Goal: Navigation & Orientation: Understand site structure

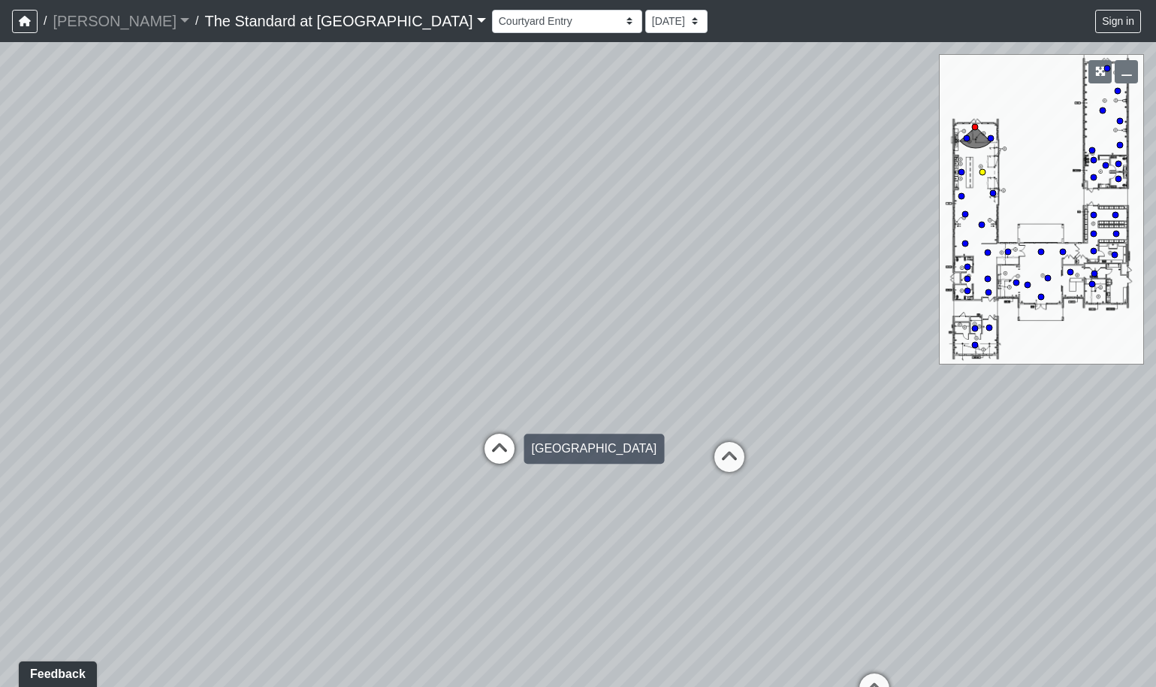
click at [500, 451] on icon at bounding box center [499, 455] width 45 height 45
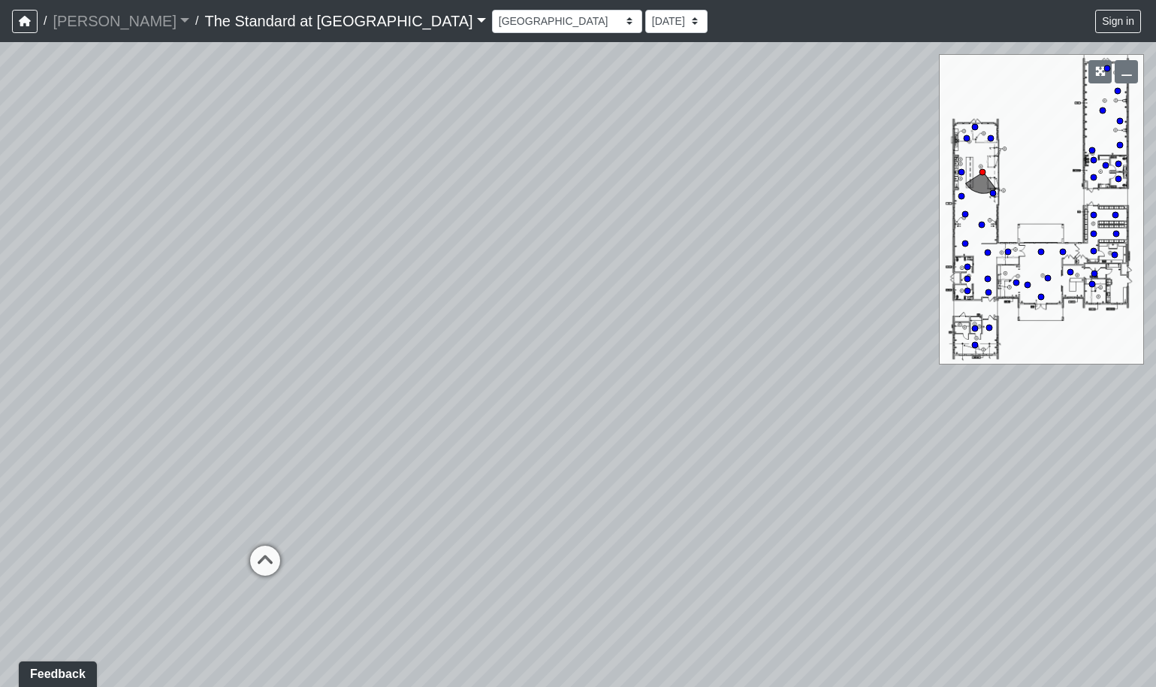
drag, startPoint x: 590, startPoint y: 439, endPoint x: 488, endPoint y: 446, distance: 102.4
click at [488, 446] on div "Loading... Fireplace Loading... Pool Table Loading... Pool Courtyard - Clubroom…" at bounding box center [578, 364] width 1156 height 644
click at [265, 554] on icon at bounding box center [256, 572] width 45 height 45
click at [616, 506] on icon at bounding box center [608, 520] width 45 height 45
click at [823, 527] on icon at bounding box center [819, 538] width 45 height 45
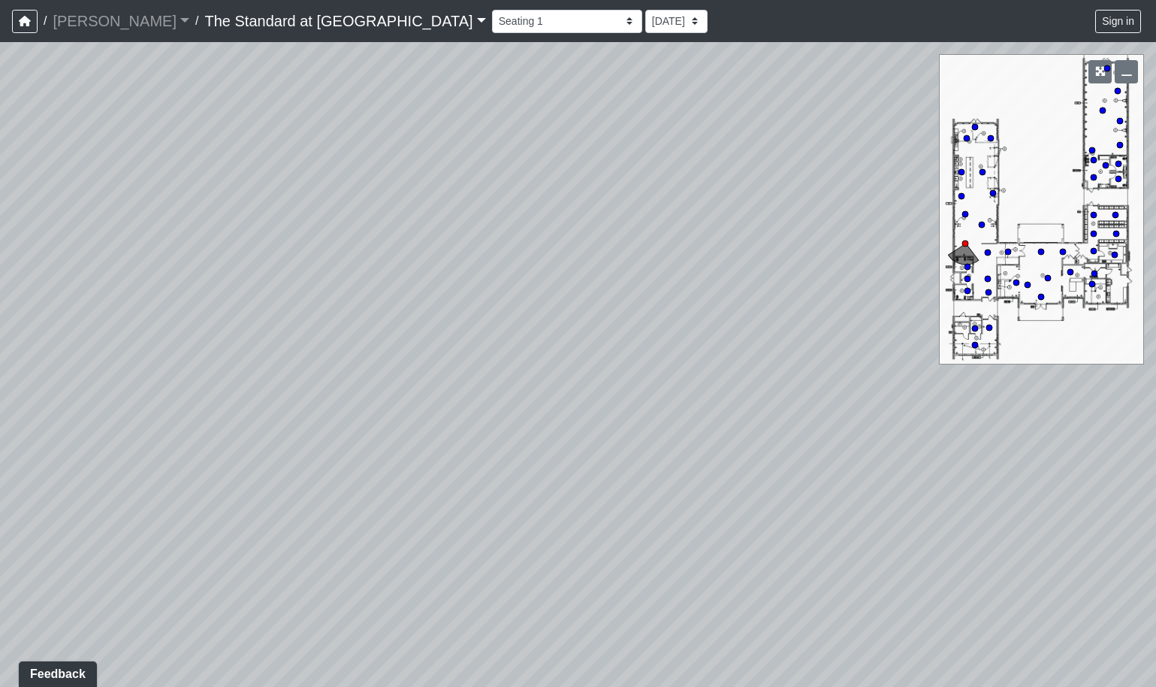
drag, startPoint x: 491, startPoint y: 469, endPoint x: 792, endPoint y: 463, distance: 300.5
click at [791, 463] on div "Loading... Fireplace Loading... Pool Table Loading... Pool Courtyard - Clubroom…" at bounding box center [578, 364] width 1156 height 644
drag, startPoint x: 307, startPoint y: 464, endPoint x: 524, endPoint y: 466, distance: 217.1
click at [530, 464] on div "Loading... Fireplace Loading... Pool Table Loading... Pool Courtyard - Clubroom…" at bounding box center [578, 364] width 1156 height 644
click at [322, 552] on icon at bounding box center [326, 560] width 45 height 45
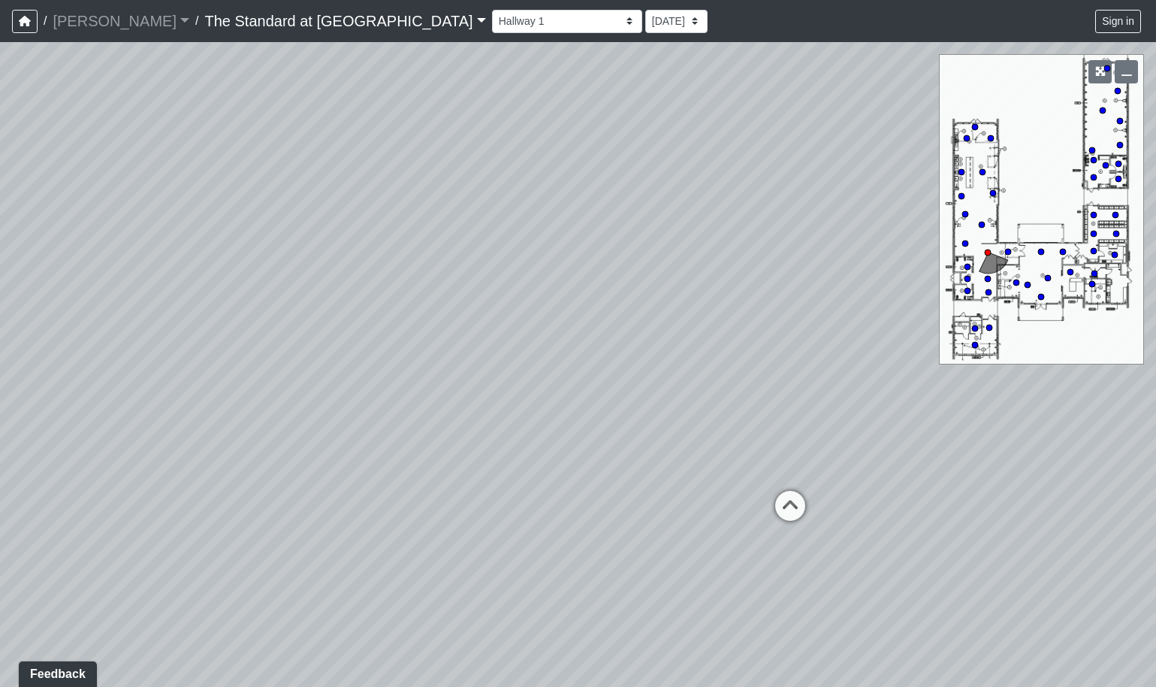
drag, startPoint x: 554, startPoint y: 525, endPoint x: 247, endPoint y: 455, distance: 315.1
click at [230, 456] on div "Loading... Fireplace Loading... Pool Table Loading... Pool Courtyard - Clubroom…" at bounding box center [578, 364] width 1156 height 644
click at [689, 454] on icon at bounding box center [691, 468] width 45 height 45
drag, startPoint x: 768, startPoint y: 455, endPoint x: 405, endPoint y: 408, distance: 365.9
click at [405, 408] on div "Loading... Fireplace Loading... Pool Table Loading... Pool Courtyard - Clubroom…" at bounding box center [578, 364] width 1156 height 644
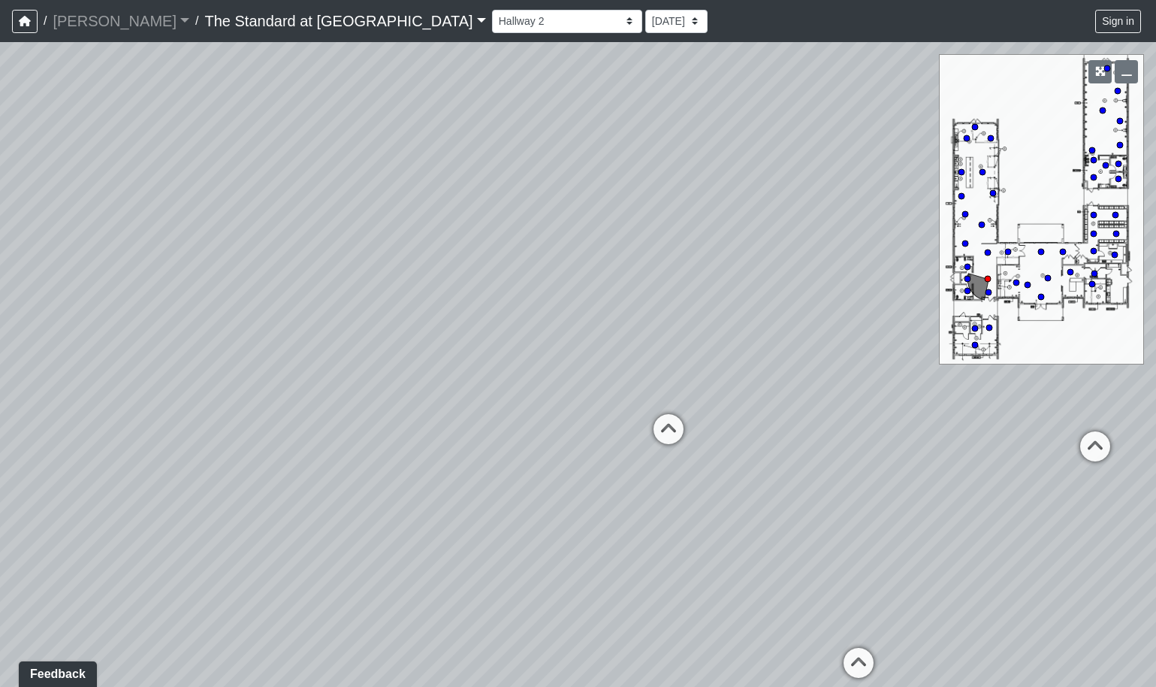
drag, startPoint x: 571, startPoint y: 465, endPoint x: 176, endPoint y: 626, distance: 426.8
click at [166, 639] on div "Loading... Fireplace Loading... Pool Table Loading... Pool Courtyard - Clubroom…" at bounding box center [578, 364] width 1156 height 644
drag, startPoint x: 608, startPoint y: 507, endPoint x: 342, endPoint y: 454, distance: 271.1
click at [342, 454] on div "Loading... Fireplace Loading... Pool Table Loading... Pool Courtyard - Clubroom…" at bounding box center [578, 364] width 1156 height 644
click at [728, 391] on icon at bounding box center [738, 404] width 45 height 45
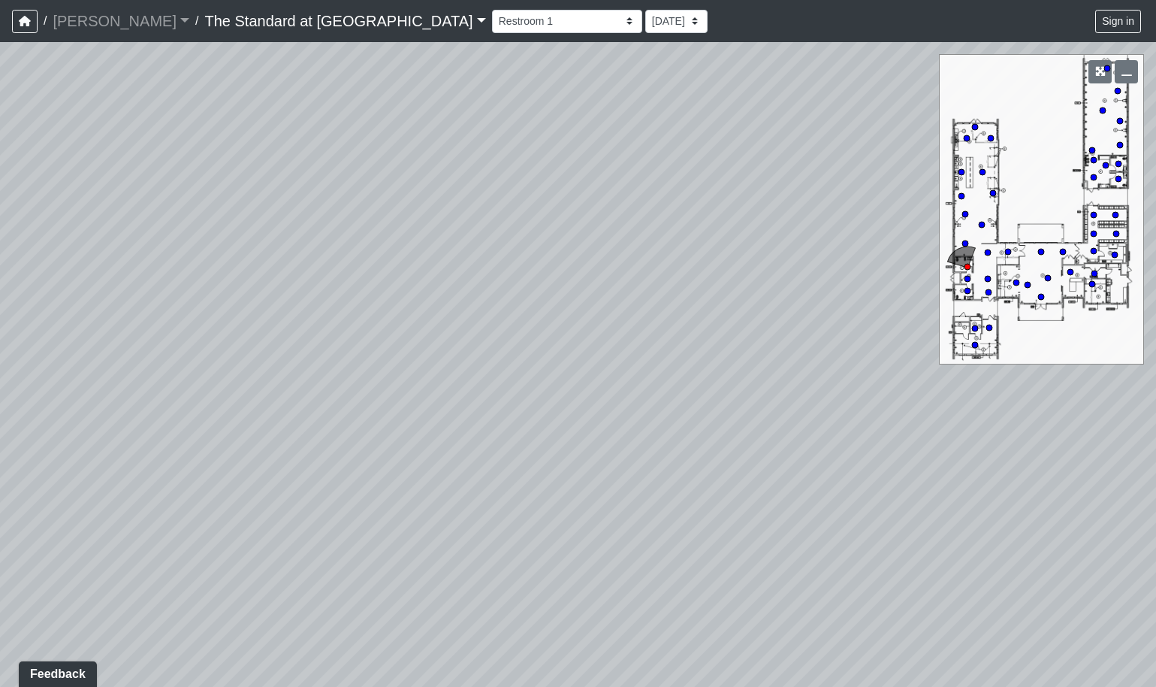
drag, startPoint x: 771, startPoint y: 441, endPoint x: 68, endPoint y: 362, distance: 707.5
click at [68, 362] on div "Loading... Fireplace Loading... Pool Table Loading... Pool Courtyard - Clubroom…" at bounding box center [578, 364] width 1156 height 644
drag, startPoint x: 552, startPoint y: 454, endPoint x: 207, endPoint y: 449, distance: 345.6
click at [228, 449] on div "Loading... Fireplace Loading... Pool Table Loading... Pool Courtyard - Clubroom…" at bounding box center [578, 364] width 1156 height 644
drag, startPoint x: 524, startPoint y: 475, endPoint x: 145, endPoint y: 467, distance: 379.4
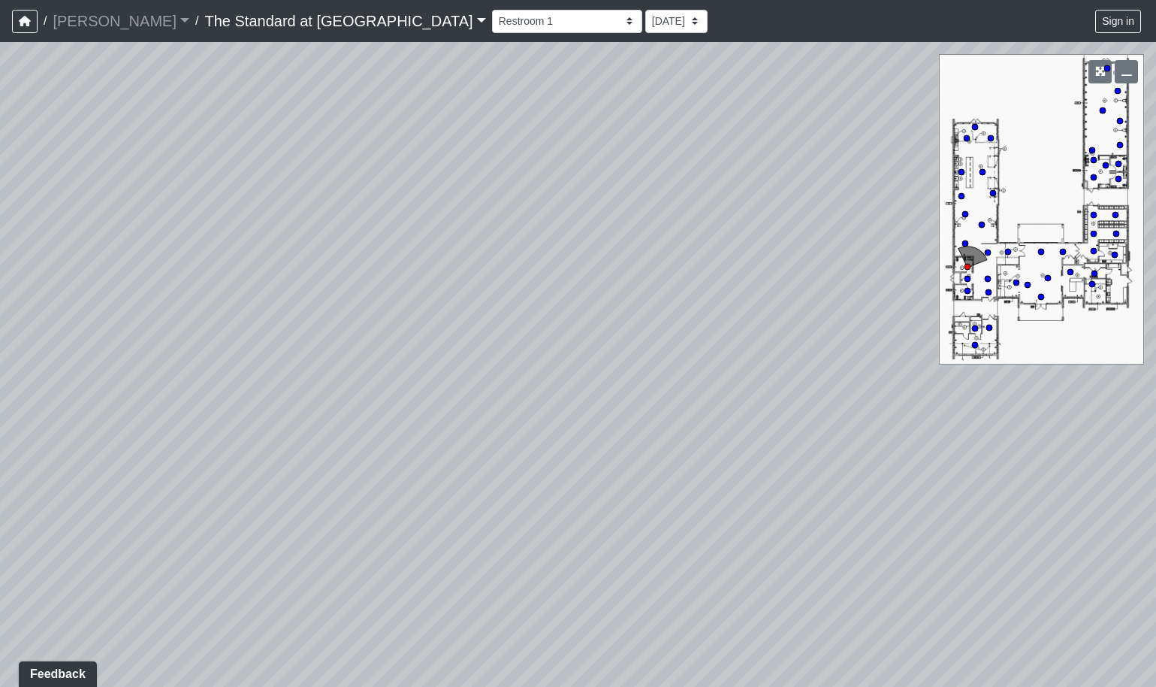
click at [152, 467] on div "Loading... Fireplace Loading... Pool Table Loading... Pool Courtyard - Clubroom…" at bounding box center [578, 364] width 1156 height 644
drag, startPoint x: 453, startPoint y: 460, endPoint x: 155, endPoint y: 460, distance: 297.5
click at [155, 460] on div "Loading... Fireplace Loading... Pool Table Loading... Pool Courtyard - Clubroom…" at bounding box center [578, 364] width 1156 height 644
drag, startPoint x: 593, startPoint y: 455, endPoint x: 189, endPoint y: 456, distance: 404.1
click at [196, 456] on div "Loading... Fireplace Loading... Pool Table Loading... Pool Courtyard - Clubroom…" at bounding box center [578, 364] width 1156 height 644
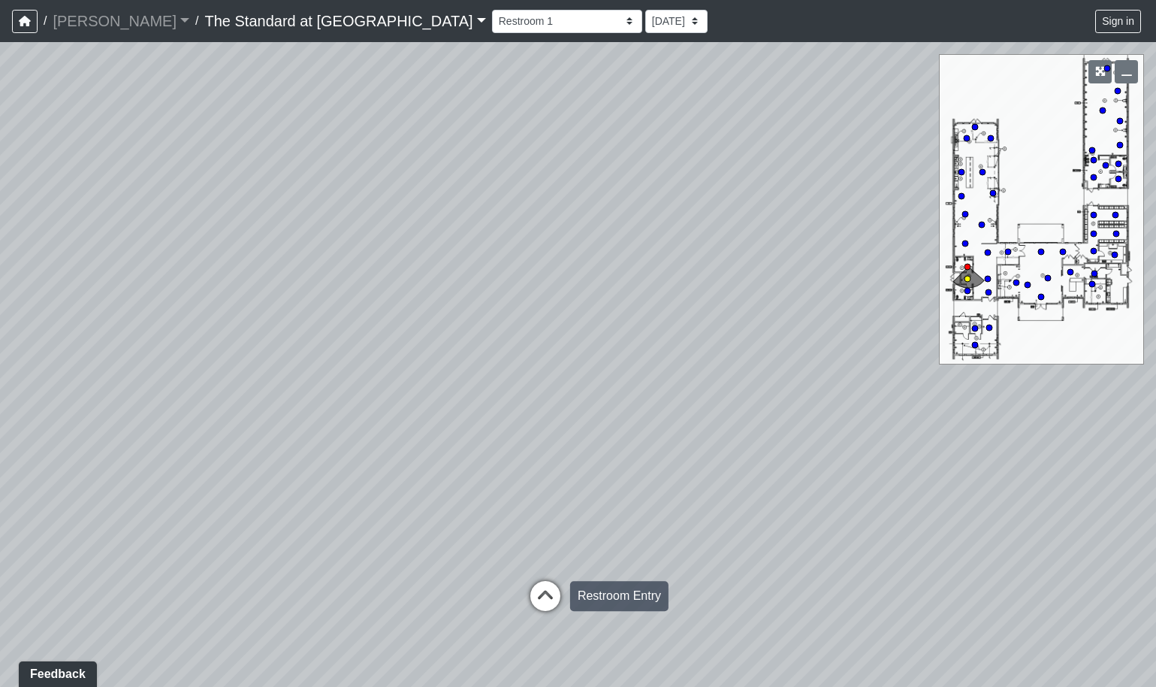
click at [546, 599] on icon at bounding box center [545, 603] width 45 height 45
drag, startPoint x: 370, startPoint y: 475, endPoint x: 833, endPoint y: 439, distance: 464.9
click at [832, 439] on div "Loading... Fireplace Loading... Pool Table Loading... Pool Courtyard - Clubroom…" at bounding box center [578, 364] width 1156 height 644
drag, startPoint x: 484, startPoint y: 448, endPoint x: 780, endPoint y: 433, distance: 297.1
click at [777, 433] on div "Loading... Fireplace Loading... Pool Table Loading... Pool Courtyard - Clubroom…" at bounding box center [578, 364] width 1156 height 644
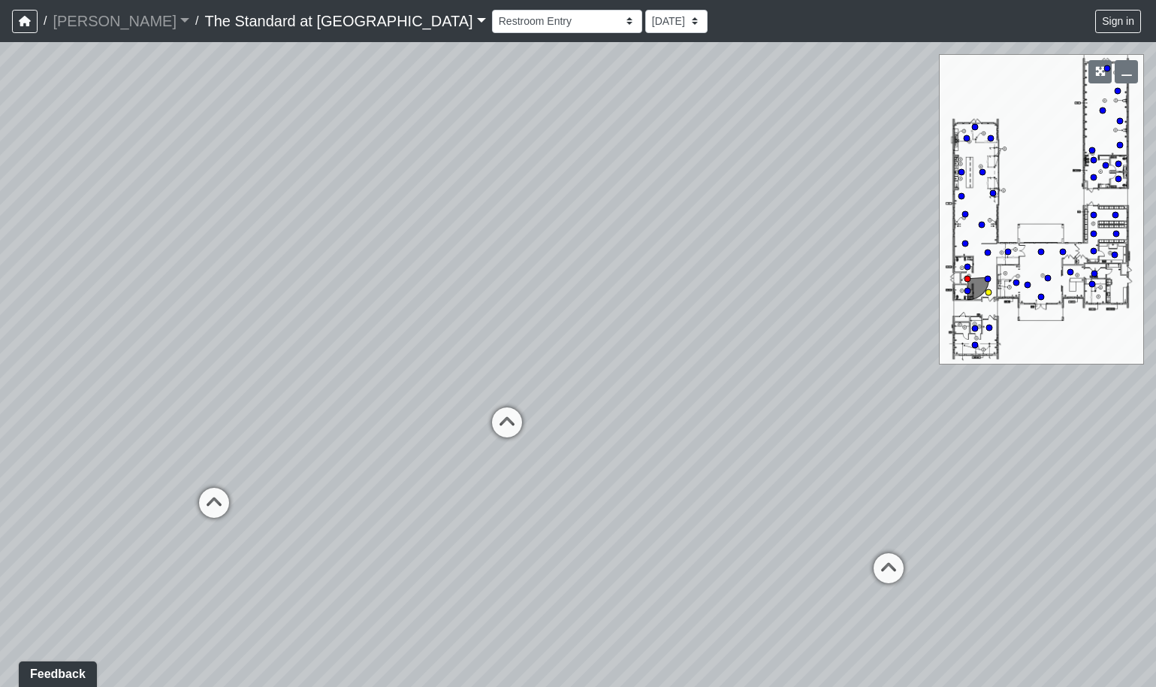
drag, startPoint x: 524, startPoint y: 416, endPoint x: 514, endPoint y: 416, distance: 9.8
click at [519, 416] on icon at bounding box center [506, 429] width 45 height 45
click at [509, 418] on div "Loading... Fireplace Loading... Pool Table Loading... Pool Courtyard - Clubroom…" at bounding box center [578, 364] width 1156 height 644
drag, startPoint x: 668, startPoint y: 422, endPoint x: 397, endPoint y: 391, distance: 272.2
click at [314, 434] on div "Loading... Fireplace Loading... Pool Table Loading... Pool Courtyard - Clubroom…" at bounding box center [578, 364] width 1156 height 644
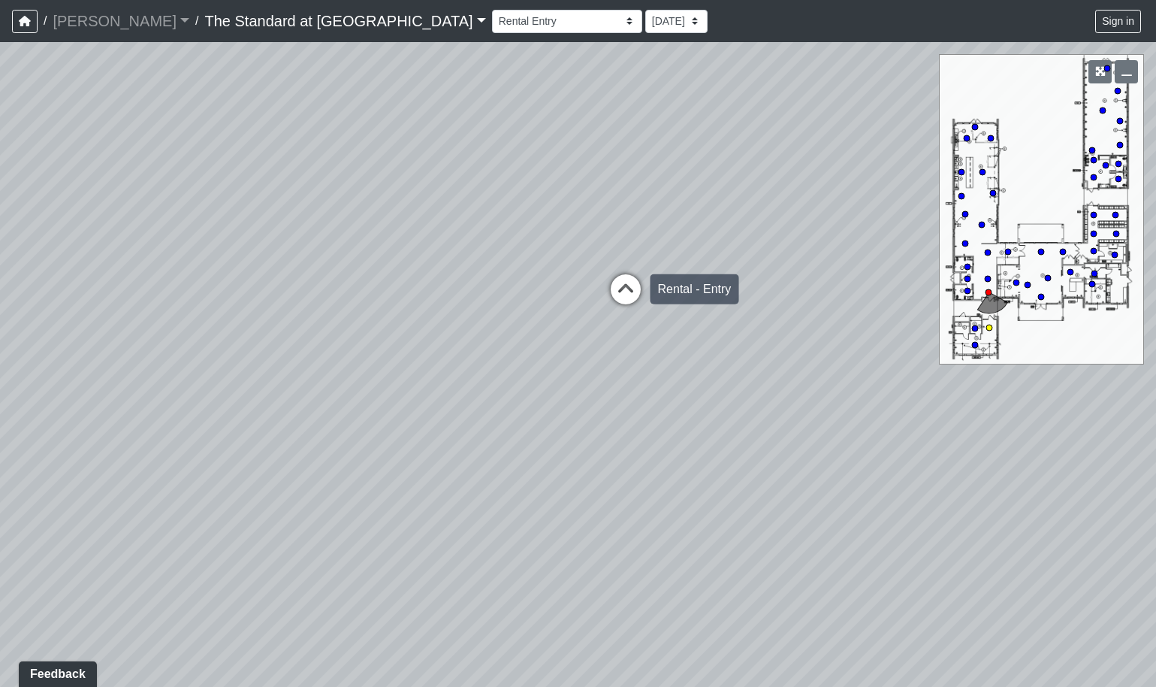
click at [626, 298] on icon at bounding box center [625, 296] width 45 height 45
drag, startPoint x: 528, startPoint y: 355, endPoint x: 129, endPoint y: 272, distance: 407.5
click at [129, 272] on div "Loading... Fireplace Loading... Pool Table Loading... Pool Courtyard - Clubroom…" at bounding box center [578, 364] width 1156 height 644
drag, startPoint x: 522, startPoint y: 316, endPoint x: 288, endPoint y: 319, distance: 234.4
click at [266, 315] on div "Loading... Fireplace Loading... Pool Table Loading... Pool Courtyard - Clubroom…" at bounding box center [578, 364] width 1156 height 644
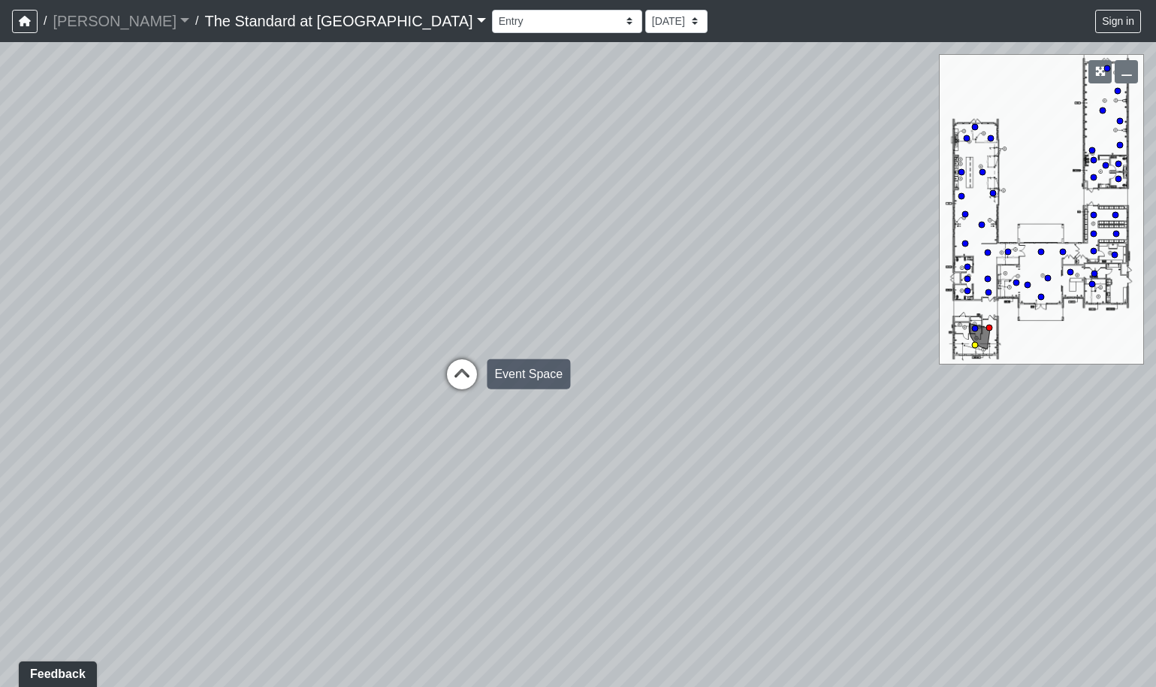
click at [455, 372] on icon at bounding box center [461, 381] width 45 height 45
drag, startPoint x: 787, startPoint y: 412, endPoint x: 337, endPoint y: 354, distance: 453.6
click at [343, 354] on div "Loading... Fireplace Loading... Pool Table Loading... Pool Courtyard - Clubroom…" at bounding box center [578, 364] width 1156 height 644
drag, startPoint x: 783, startPoint y: 338, endPoint x: 468, endPoint y: 578, distance: 396.2
click at [468, 578] on div "Loading... Fireplace Loading... Pool Table Loading... Pool Courtyard - Clubroom…" at bounding box center [578, 364] width 1156 height 644
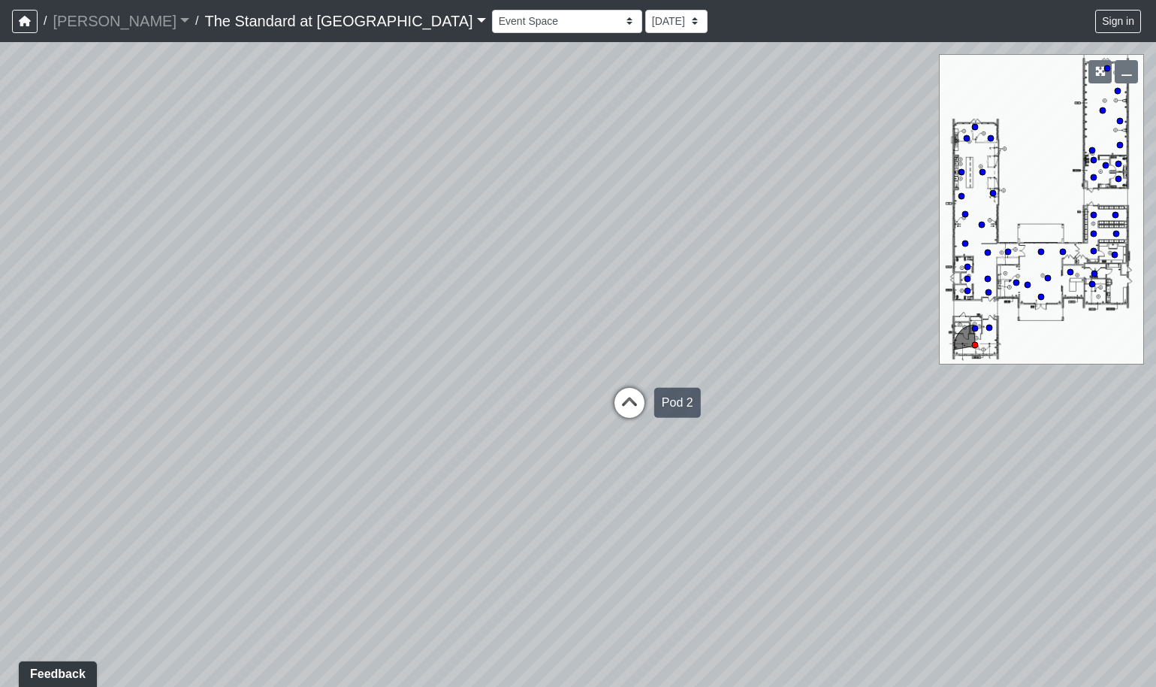
click at [632, 412] on icon at bounding box center [629, 410] width 45 height 45
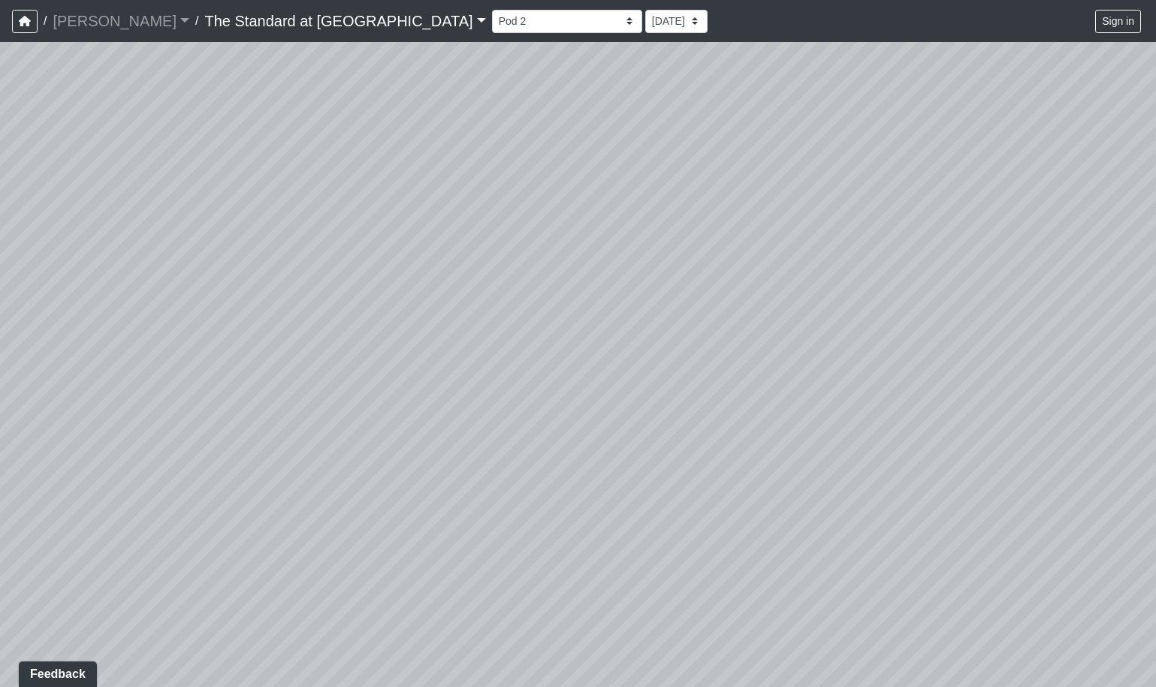
drag, startPoint x: 675, startPoint y: 457, endPoint x: 128, endPoint y: 376, distance: 552.8
click at [134, 376] on div "Loading... Fireplace Loading... Pool Table Loading... Pool Courtyard - Clubroom…" at bounding box center [578, 364] width 1156 height 644
drag, startPoint x: 297, startPoint y: 456, endPoint x: -142, endPoint y: 414, distance: 440.7
click at [0, 414] on html "/ [PERSON_NAME] [PERSON_NAME] Loading... / The Standard at [GEOGRAPHIC_DATA] Th…" at bounding box center [578, 343] width 1156 height 687
click at [745, 333] on div "Loading... Fireplace Loading... Pool Table Loading... Pool Courtyard - Clubroom…" at bounding box center [578, 364] width 1156 height 644
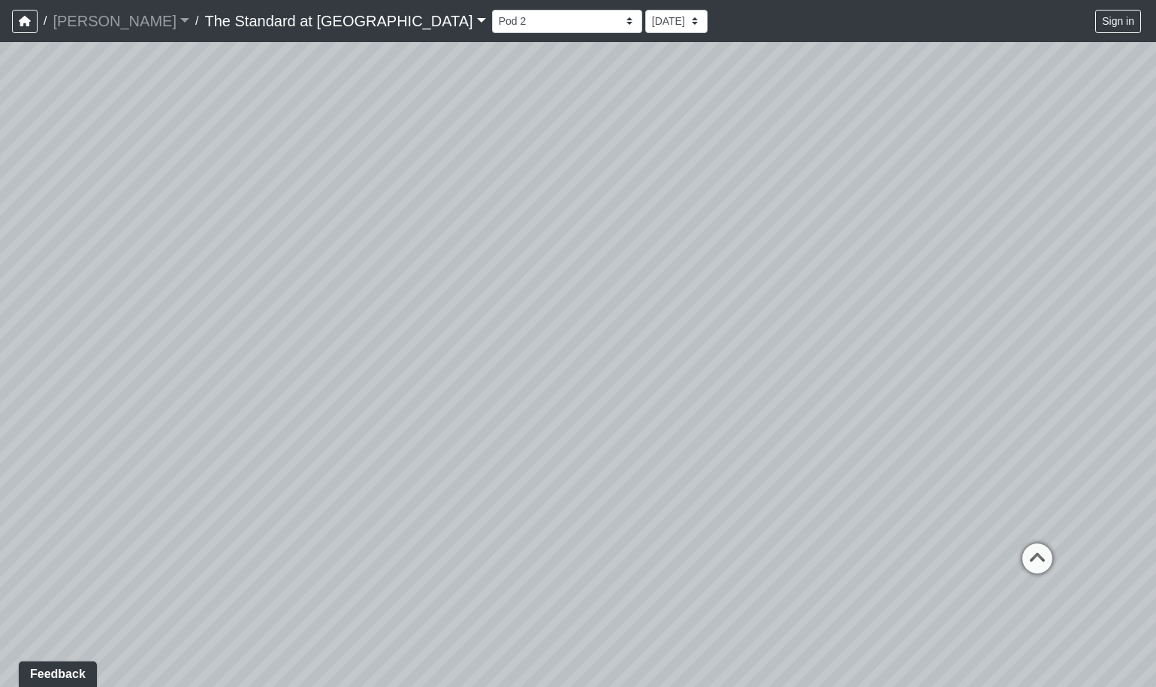
drag, startPoint x: 920, startPoint y: 451, endPoint x: 534, endPoint y: 503, distance: 389.6
click at [534, 503] on div "Loading... Fireplace Loading... Pool Table Loading... Pool Courtyard - Clubroom…" at bounding box center [578, 364] width 1156 height 644
click at [1027, 557] on icon at bounding box center [1035, 570] width 45 height 45
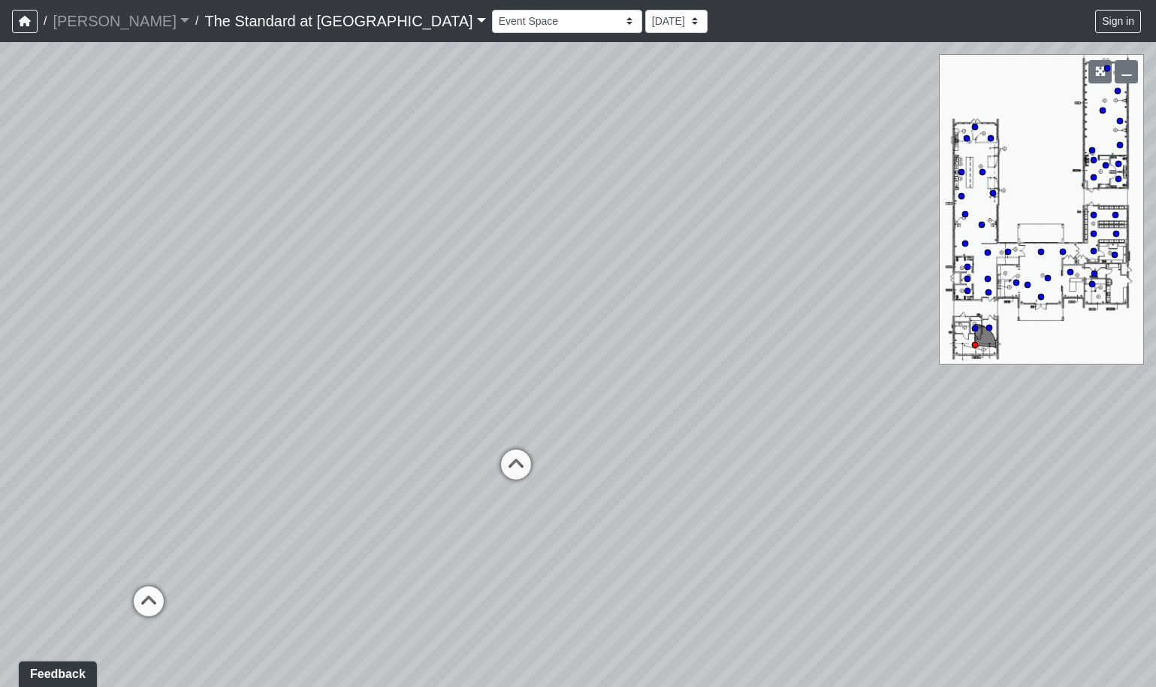
drag, startPoint x: 521, startPoint y: 451, endPoint x: 969, endPoint y: 457, distance: 447.7
click at [959, 457] on div "Loading... Fireplace Loading... Pool Table Loading... Pool Courtyard - Clubroom…" at bounding box center [578, 364] width 1156 height 644
click at [635, 475] on icon at bounding box center [628, 479] width 45 height 45
drag, startPoint x: 478, startPoint y: 389, endPoint x: 760, endPoint y: 361, distance: 283.8
click at [808, 366] on div "Loading... Fireplace Loading... Pool Table Loading... Pool Courtyard - Clubroom…" at bounding box center [578, 364] width 1156 height 644
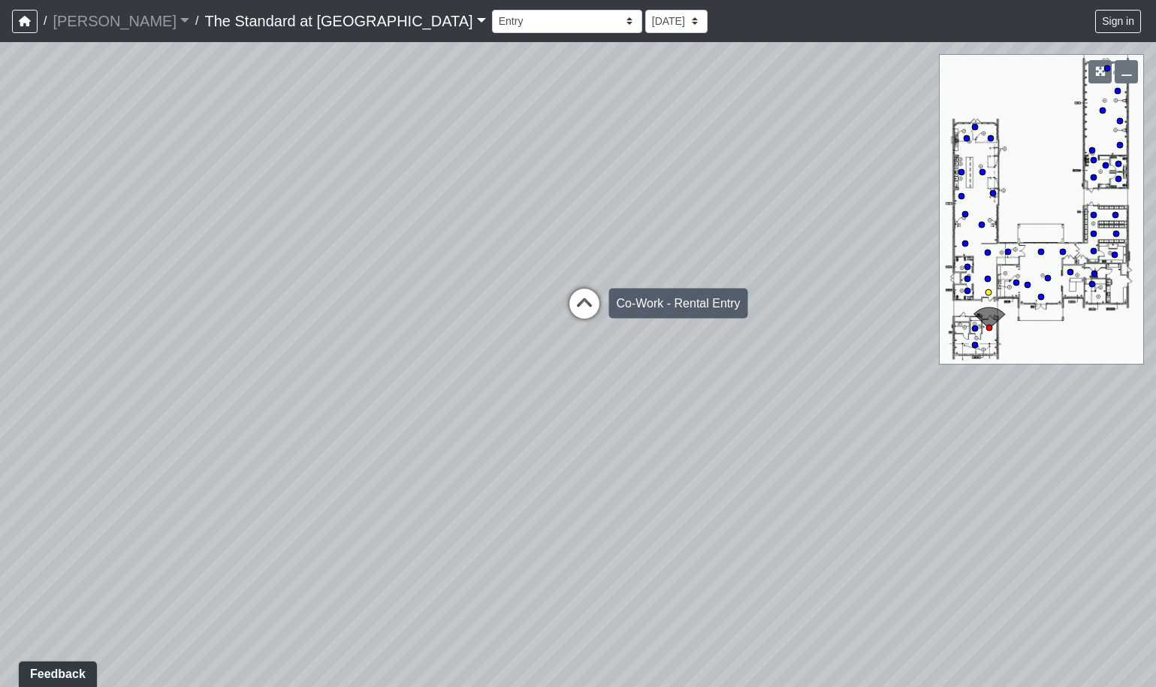
click at [584, 306] on icon at bounding box center [584, 310] width 45 height 45
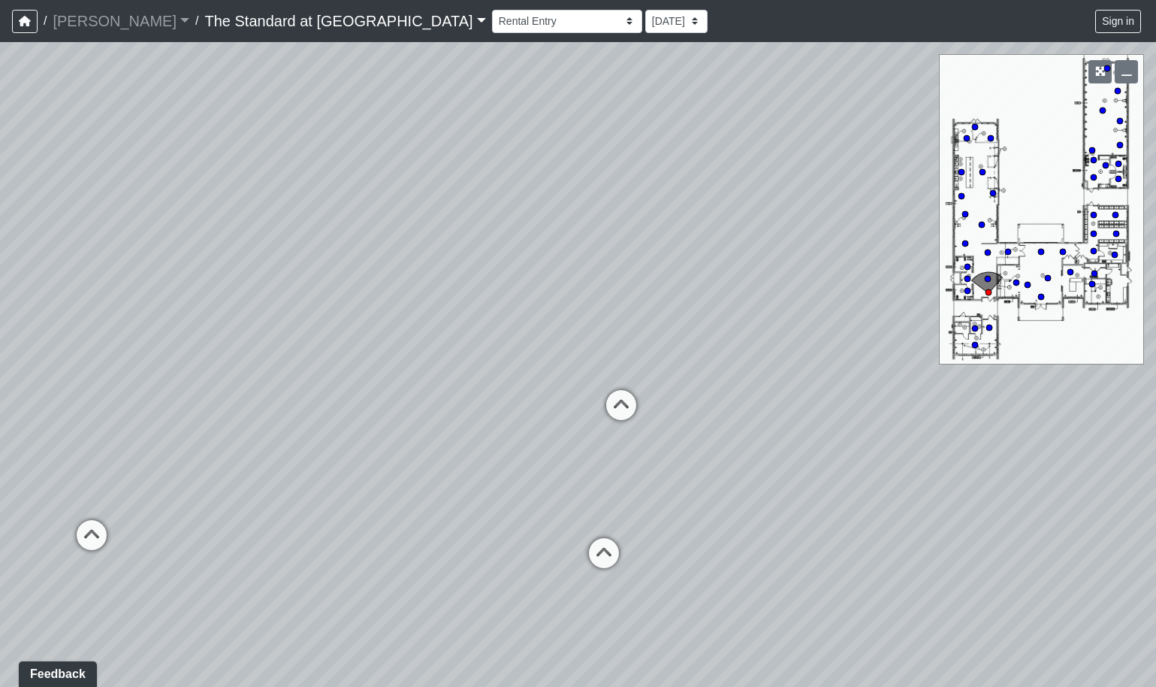
drag, startPoint x: 482, startPoint y: 382, endPoint x: 507, endPoint y: 408, distance: 36.1
click at [507, 408] on div "Loading... Fireplace Loading... Pool Table Loading... Pool Courtyard - Clubroom…" at bounding box center [578, 364] width 1156 height 644
click at [620, 412] on icon at bounding box center [621, 412] width 45 height 45
drag, startPoint x: 727, startPoint y: 393, endPoint x: 181, endPoint y: 412, distance: 546.4
click at [181, 412] on div "Loading... Fireplace Loading... Pool Table Loading... Pool Courtyard - Clubroom…" at bounding box center [578, 364] width 1156 height 644
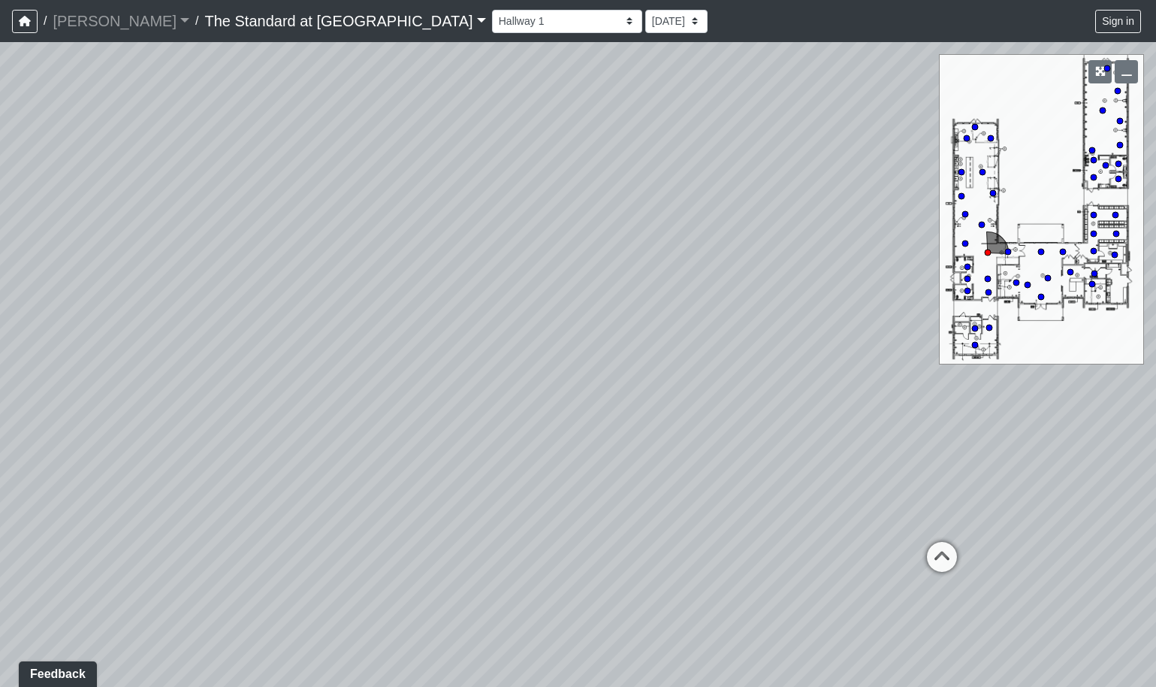
drag, startPoint x: 696, startPoint y: 382, endPoint x: 448, endPoint y: 385, distance: 248.7
click at [448, 385] on div "Loading... Fireplace Loading... Pool Table Loading... Pool Courtyard - Clubroom…" at bounding box center [578, 364] width 1156 height 644
click at [685, 503] on icon at bounding box center [691, 517] width 45 height 45
drag, startPoint x: 722, startPoint y: 438, endPoint x: 379, endPoint y: 439, distance: 342.5
click at [379, 439] on div "Loading... Fireplace Loading... Pool Table Loading... Pool Courtyard - Clubroom…" at bounding box center [578, 364] width 1156 height 644
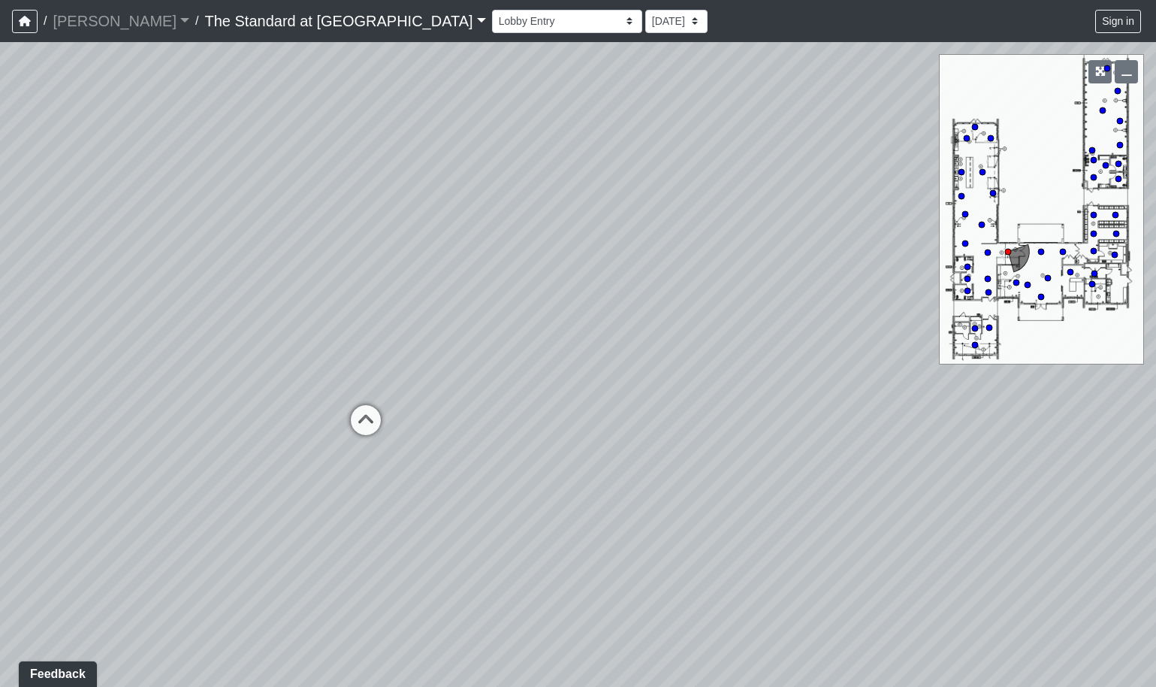
drag, startPoint x: 610, startPoint y: 507, endPoint x: -102, endPoint y: 504, distance: 712.1
click at [0, 504] on html "/ [PERSON_NAME] [PERSON_NAME] Loading... / The Standard at [GEOGRAPHIC_DATA] Th…" at bounding box center [578, 343] width 1156 height 687
drag
click at [143, 598] on div "Loading... Fireplace Loading... Pool Table Loading... Pool Courtyard - Clubroom…" at bounding box center [578, 364] width 1156 height 644
click at [171, 416] on div "Loading... Fireplace Loading... Pool Table Loading... Pool Courtyard - Clubroom…" at bounding box center [578, 364] width 1156 height 644
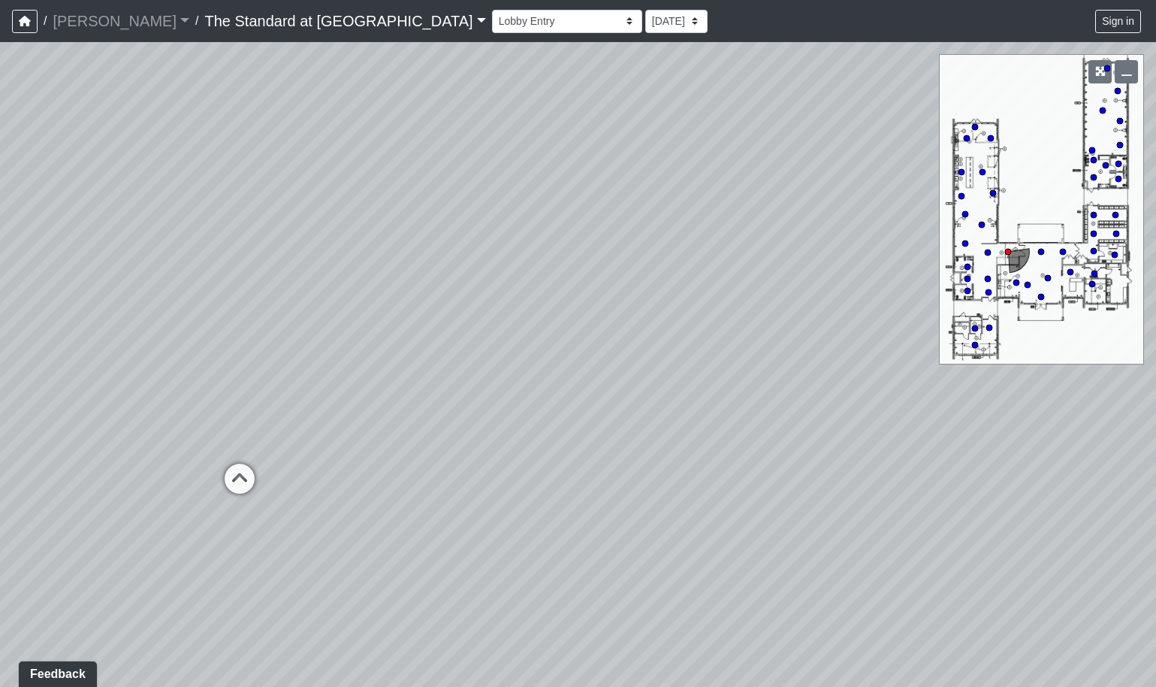
click at [931, 334] on div "Loading... Fireplace Loading... Pool Table Loading... Pool Courtyard - Clubroom…" at bounding box center [578, 364] width 1156 height 644
click at [249, 470] on icon at bounding box center [255, 486] width 45 height 45
click at [174, 441] on div "Loading... Fireplace Loading... Pool Table Loading... Pool Courtyard - Clubroom…" at bounding box center [578, 364] width 1156 height 644
click at [294, 459] on div "Loading... Fireplace Loading... Pool Table Loading... Pool Courtyard - Clubroom…" at bounding box center [578, 364] width 1156 height 644
click at [418, 436] on div "Loading... Fireplace Loading... Pool Table Loading... Pool Courtyard - Clubroom…" at bounding box center [578, 364] width 1156 height 644
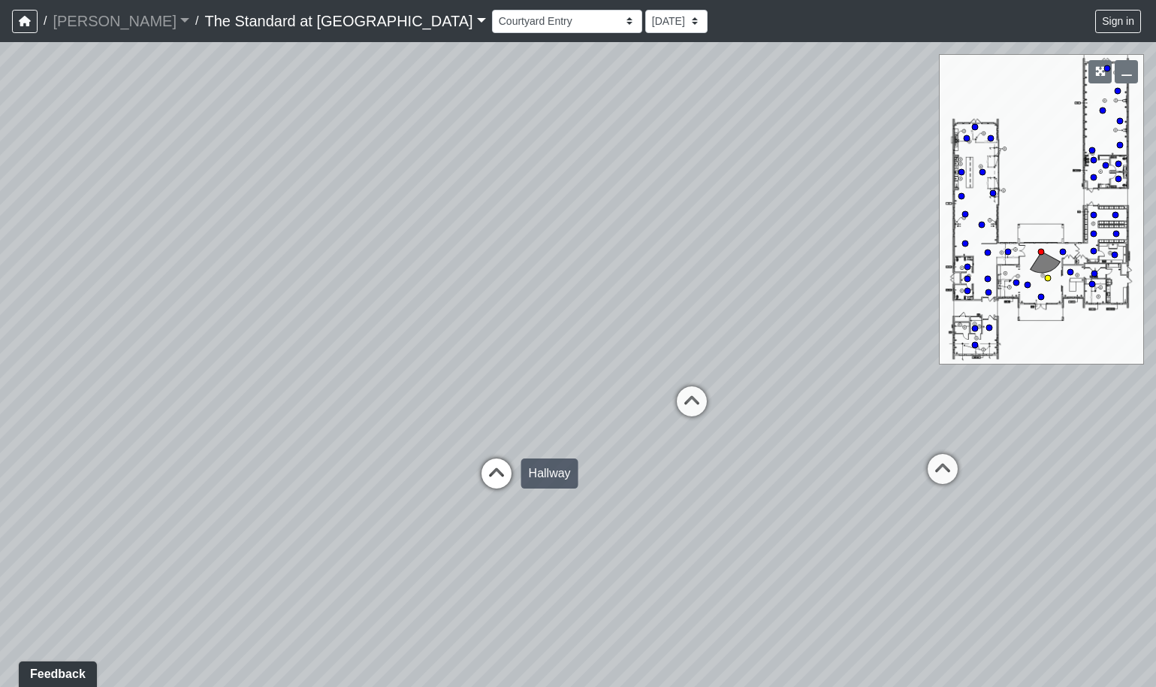
click at [500, 459] on icon at bounding box center [496, 480] width 45 height 45
click at [874, 412] on div "Loading... Fireplace Loading... Pool Table Loading... Pool Courtyard - Clubroom…" at bounding box center [578, 364] width 1156 height 644
click at [767, 506] on div "Loading... Fireplace Loading... Pool Table Loading... Pool Courtyard - Clubroom…" at bounding box center [578, 364] width 1156 height 644
click at [744, 471] on div "Loading... Fireplace Loading... Pool Table Loading... Pool Courtyard - Clubroom…" at bounding box center [578, 364] width 1156 height 644
click at [792, 470] on div "Loading... Fireplace Loading... Pool Table Loading... Pool Courtyard - Clubroom…" at bounding box center [578, 364] width 1156 height 644
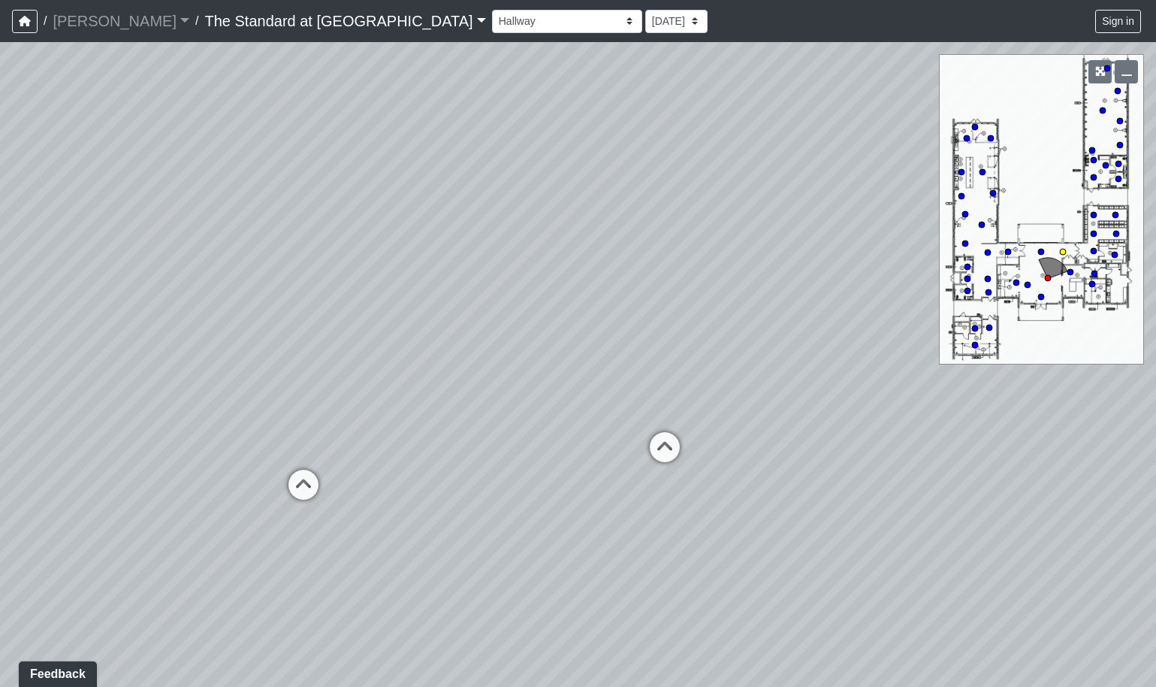
click at [683, 455] on div "Loading... Fireplace Loading... Pool Table Loading... Pool Courtyard - Clubroom…" at bounding box center [578, 364] width 1156 height 644
click at [346, 475] on icon at bounding box center [343, 485] width 45 height 45
click at [1015, 290] on div "Loading... Fireplace Loading... Pool Table Loading... Pool Courtyard - Clubroom…" at bounding box center [578, 364] width 1156 height 644
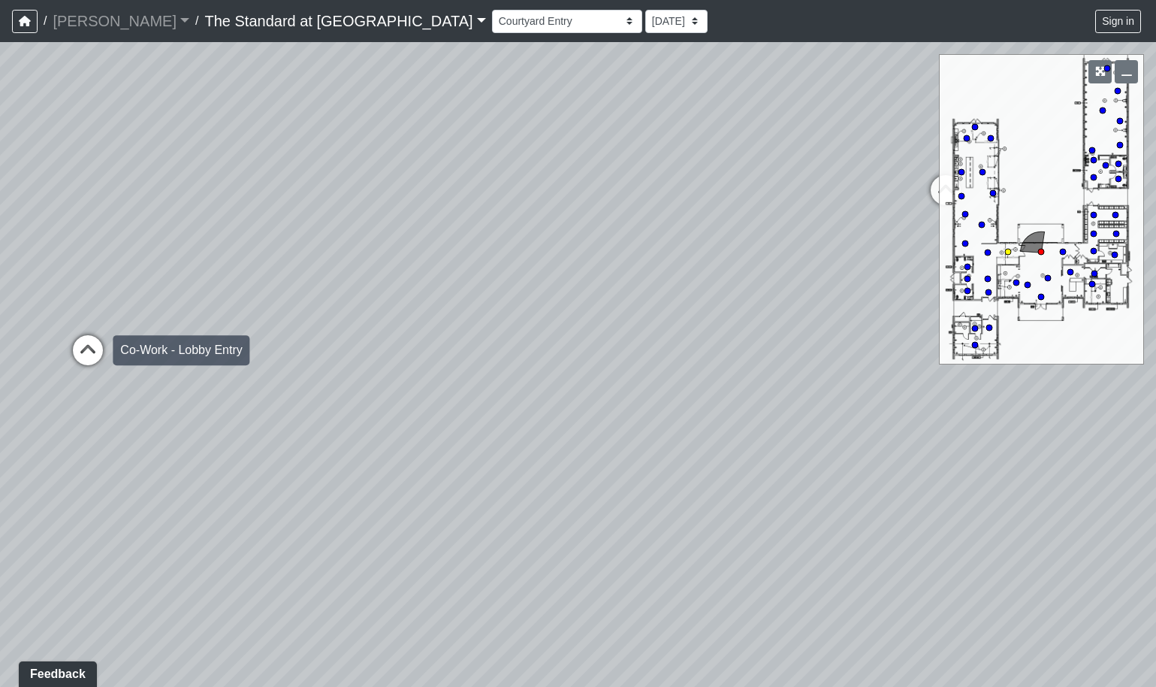
click at [87, 349] on icon at bounding box center [87, 357] width 45 height 45
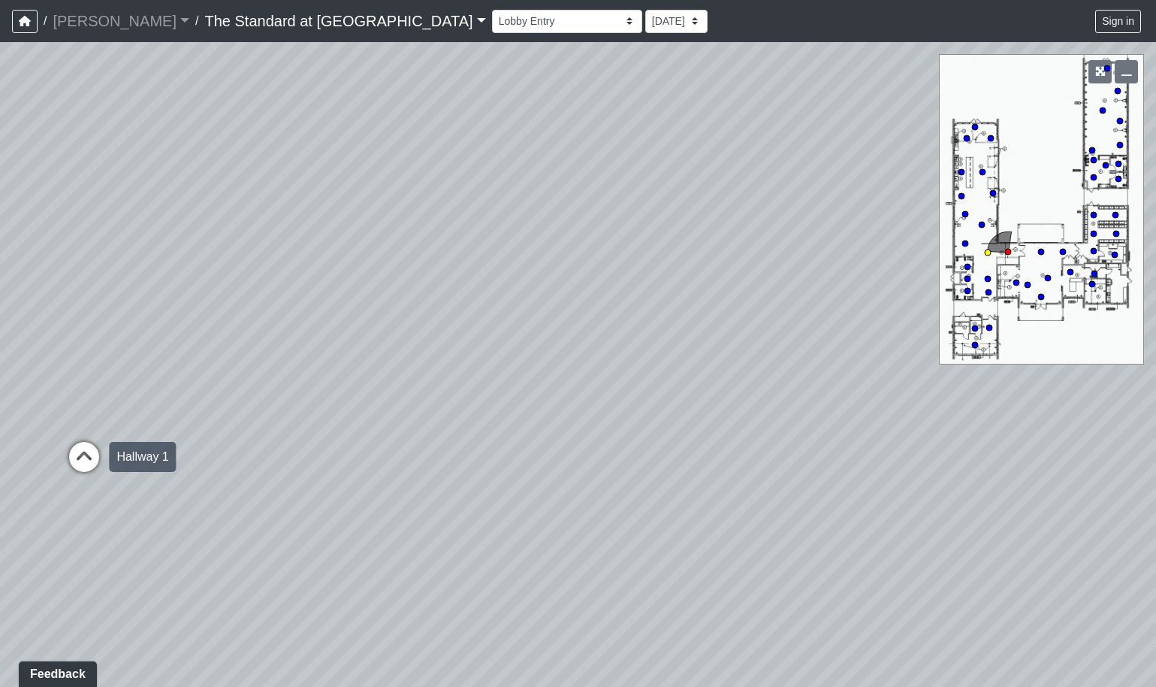
click at [77, 454] on icon at bounding box center [84, 464] width 45 height 45
click at [265, 383] on icon at bounding box center [268, 383] width 45 height 45
click at [195, 358] on div "Loading... Fireplace Loading... Pool Table Loading... Pool Courtyard - Clubroom…" at bounding box center [578, 364] width 1156 height 644
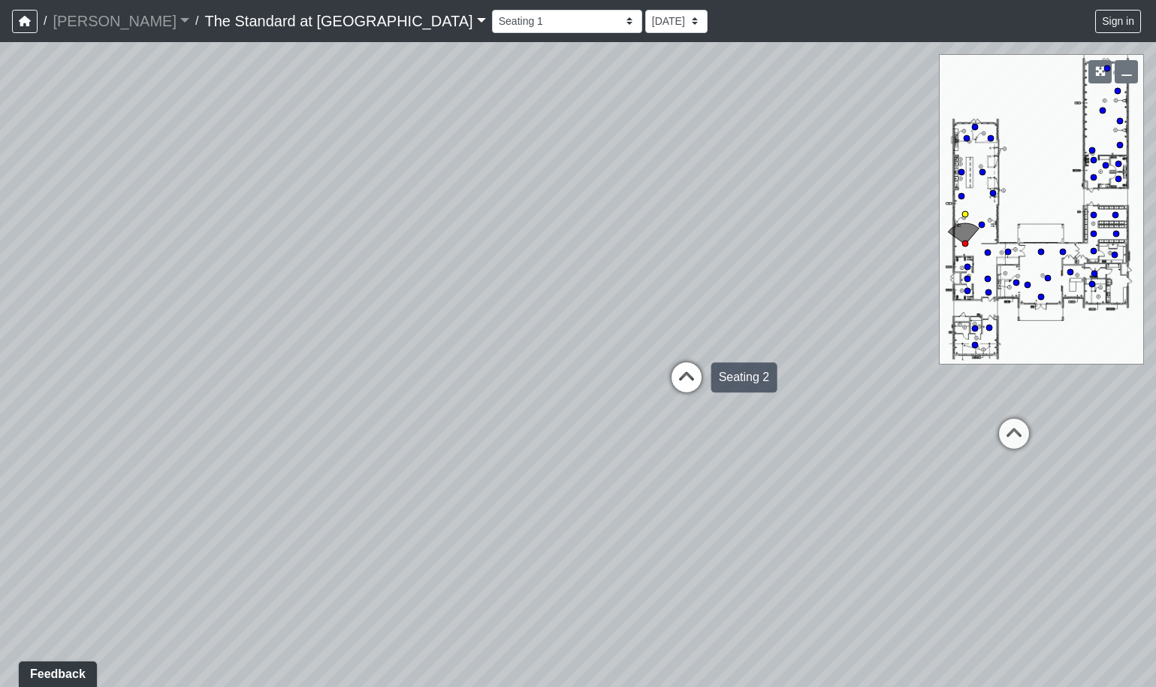
click at [684, 376] on icon at bounding box center [686, 384] width 45 height 45
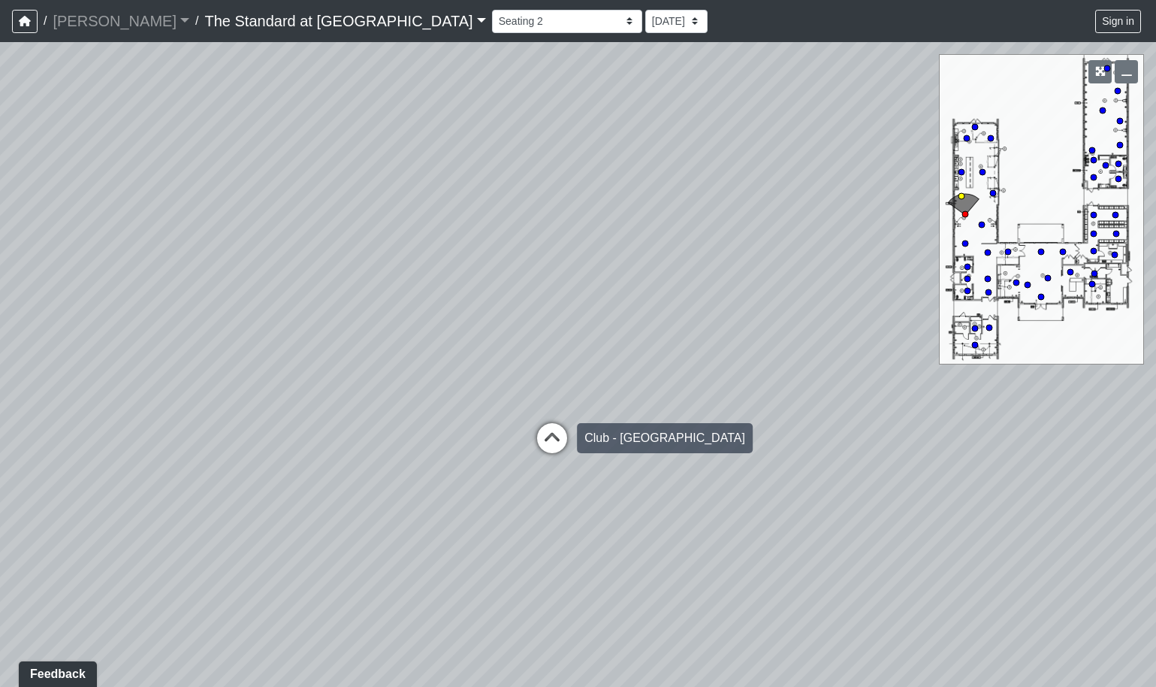
click at [565, 439] on icon at bounding box center [552, 445] width 45 height 45
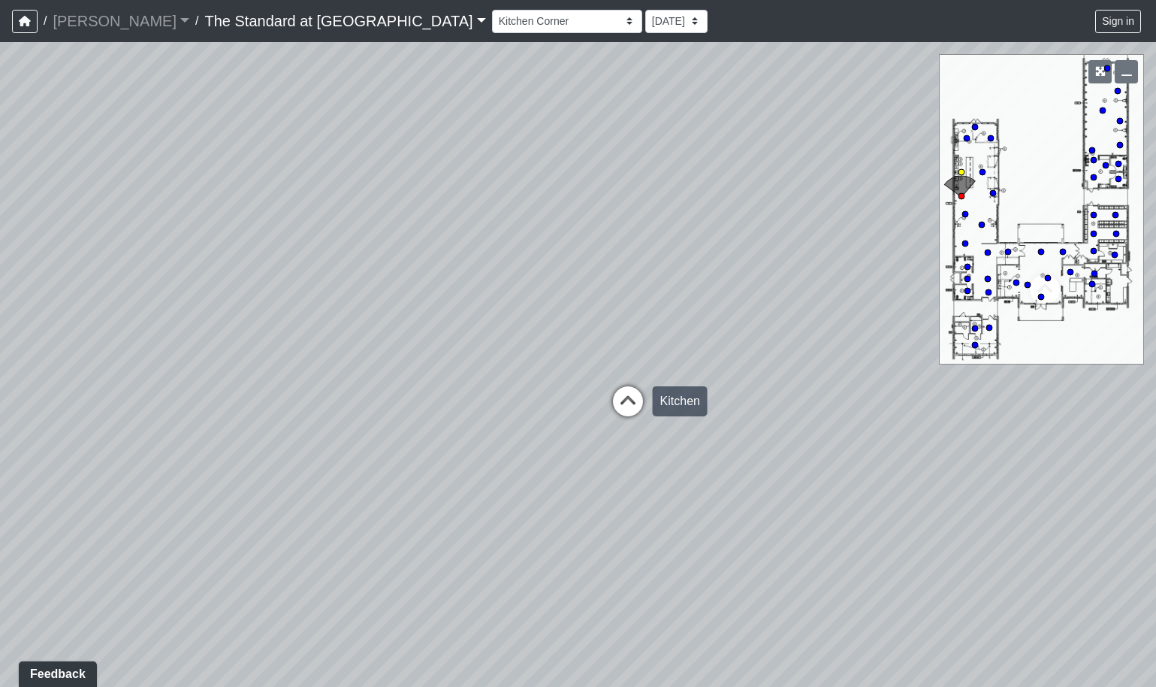
click at [637, 390] on icon at bounding box center [627, 408] width 45 height 45
click at [690, 358] on icon at bounding box center [690, 371] width 45 height 45
click at [530, 493] on div "Loading... Fireplace Loading... Pool Table Loading... Pool Courtyard - Clubroom…" at bounding box center [578, 364] width 1156 height 644
click at [669, 411] on div "Loading... Fireplace Loading... Pool Table Loading... Pool Courtyard - Clubroom…" at bounding box center [578, 364] width 1156 height 644
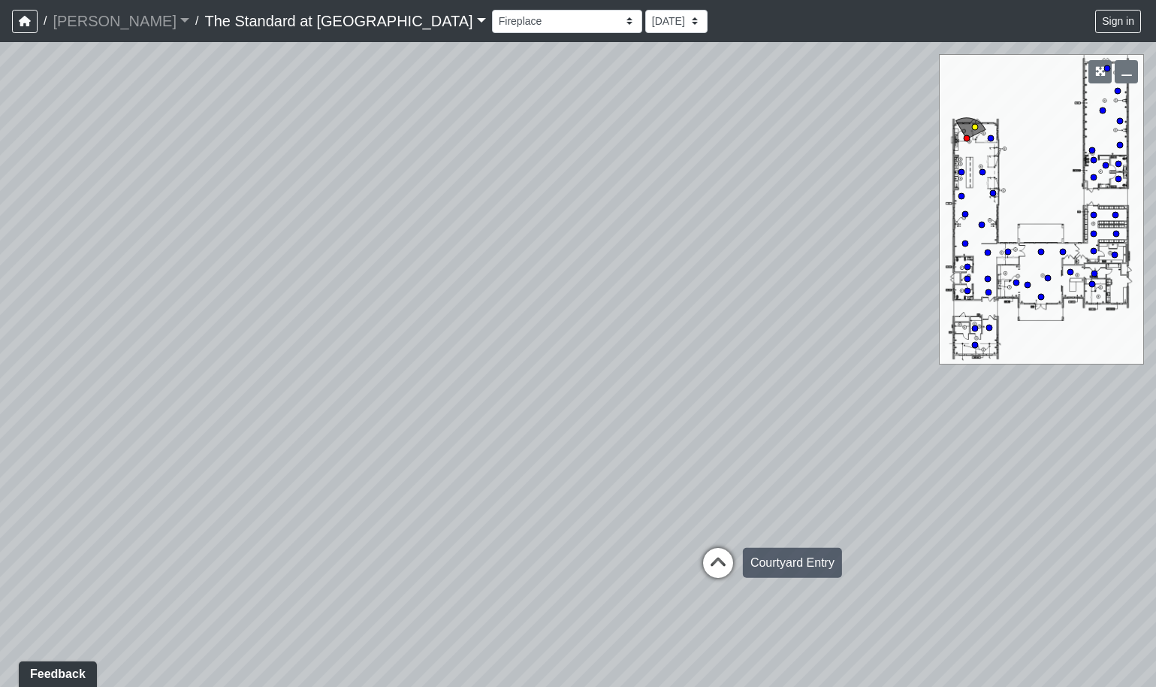
click at [717, 563] on icon at bounding box center [718, 570] width 45 height 45
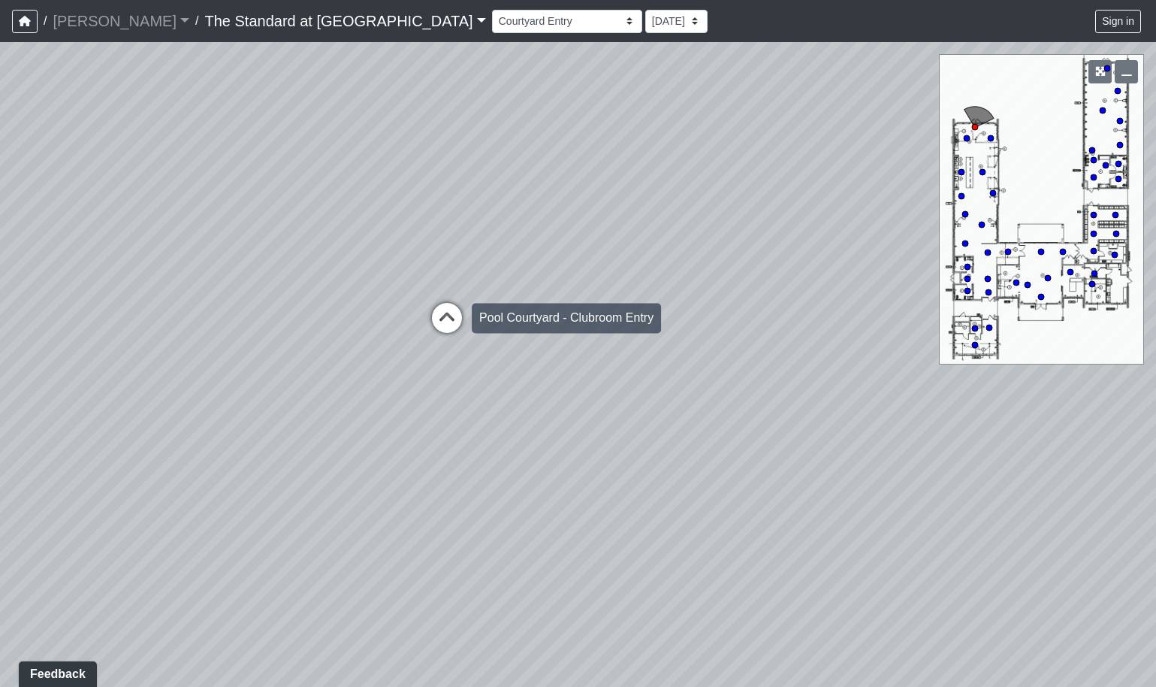
click at [450, 317] on icon at bounding box center [446, 325] width 45 height 45
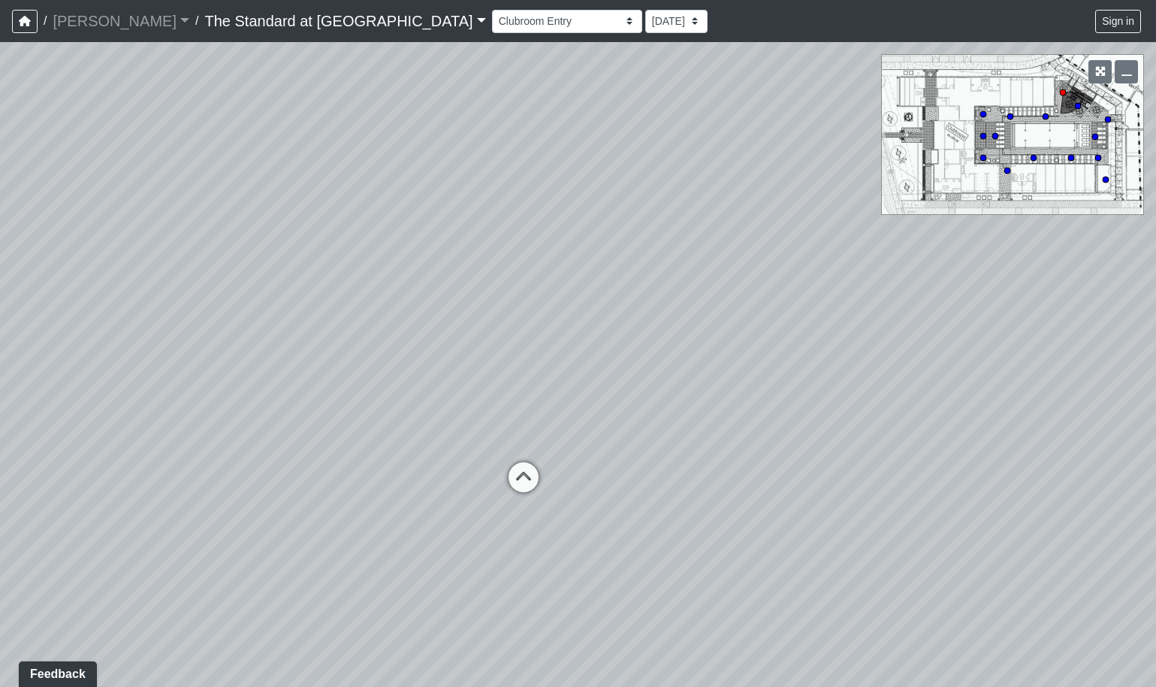
click at [300, 446] on div "Loading... Fireplace Loading... Pool Table Loading... Pool Courtyard - Clubroom…" at bounding box center [578, 364] width 1156 height 644
click at [279, 418] on div "Loading... Fireplace Loading... Pool Table Loading... Pool Courtyard - Clubroom…" at bounding box center [578, 364] width 1156 height 644
click at [375, 437] on div "Loading... Fireplace Loading... Pool Table Loading... Pool Courtyard - Clubroom…" at bounding box center [578, 364] width 1156 height 644
click at [224, 437] on div "Loading... Fireplace Loading... Pool Table Loading... Pool Courtyard - Clubroom…" at bounding box center [578, 364] width 1156 height 644
click at [182, 437] on div "Loading... Fireplace Loading... Pool Table Loading... Pool Courtyard - Clubroom…" at bounding box center [578, 364] width 1156 height 644
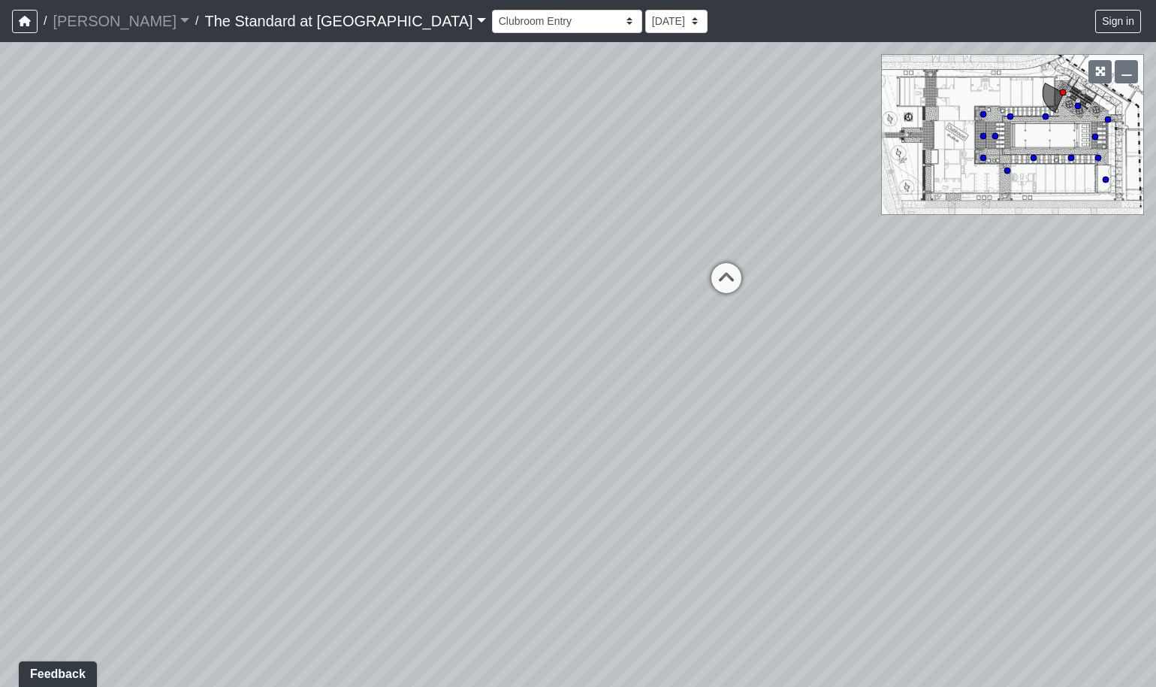
click at [337, 405] on div "Loading... Fireplace Loading... Pool Table Loading... Pool Courtyard - Clubroom…" at bounding box center [578, 364] width 1156 height 644
click at [566, 291] on icon at bounding box center [581, 292] width 45 height 45
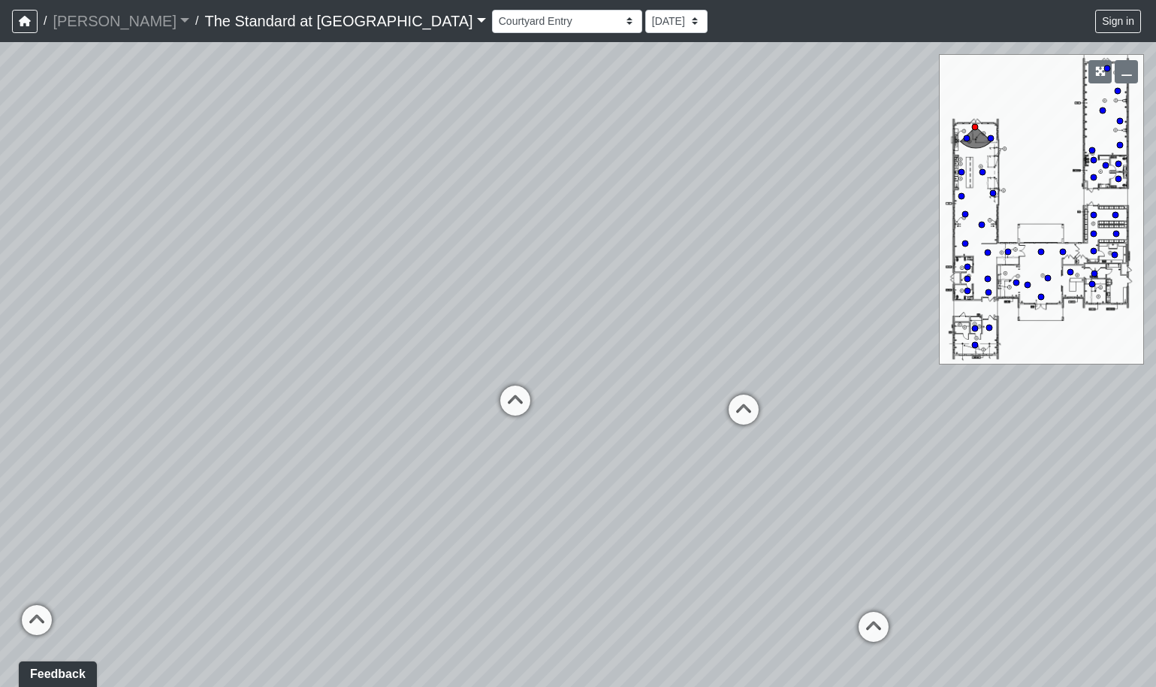
click at [519, 305] on div "Loading... Fireplace Loading... Pool Table Loading... Pool Courtyard - Clubroom…" at bounding box center [578, 364] width 1156 height 644
click at [539, 244] on div "Loading... Fireplace Loading... Pool Table Loading... Pool Courtyard - Clubroom…" at bounding box center [578, 364] width 1156 height 644
click at [539, 230] on div "Loading... Fireplace Loading... Pool Table Loading... Pool Courtyard - Clubroom…" at bounding box center [578, 364] width 1156 height 644
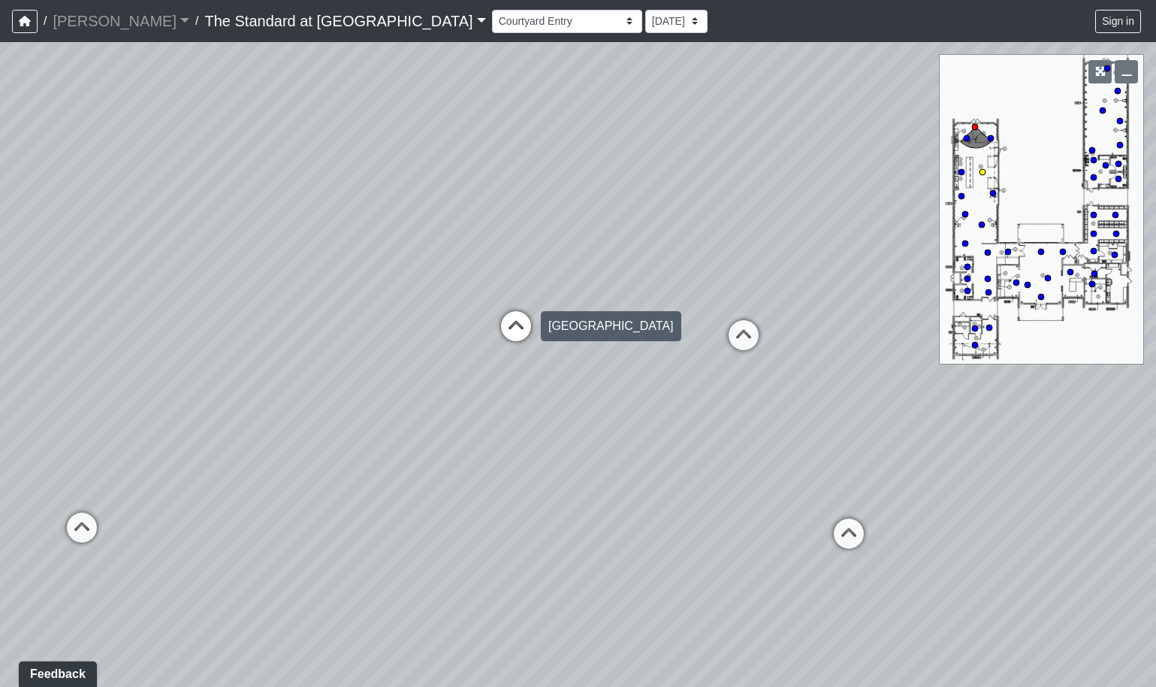
click at [512, 331] on icon at bounding box center [516, 333] width 45 height 45
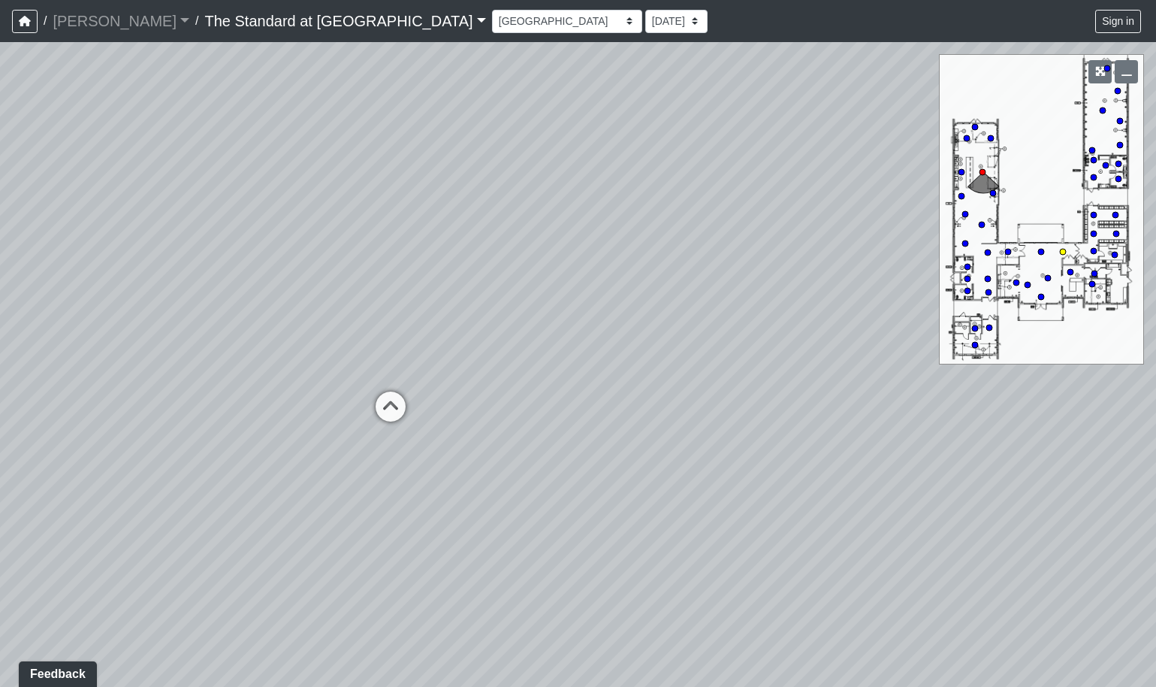
click at [1062, 251] on circle at bounding box center [1063, 252] width 6 height 6
click at [948, 397] on div "Loading... Fireplace Loading... Pool Table Loading... Pool Courtyard - Clubroom…" at bounding box center [578, 364] width 1156 height 644
click at [871, 361] on div "Loading... Fireplace Loading... Pool Table Loading... Pool Courtyard - Clubroom…" at bounding box center [578, 364] width 1156 height 644
click at [630, 362] on div "Loading... Fireplace Loading... Pool Table Loading... Pool Courtyard - Clubroom…" at bounding box center [578, 364] width 1156 height 644
click at [1048, 280] on circle at bounding box center [1048, 278] width 6 height 6
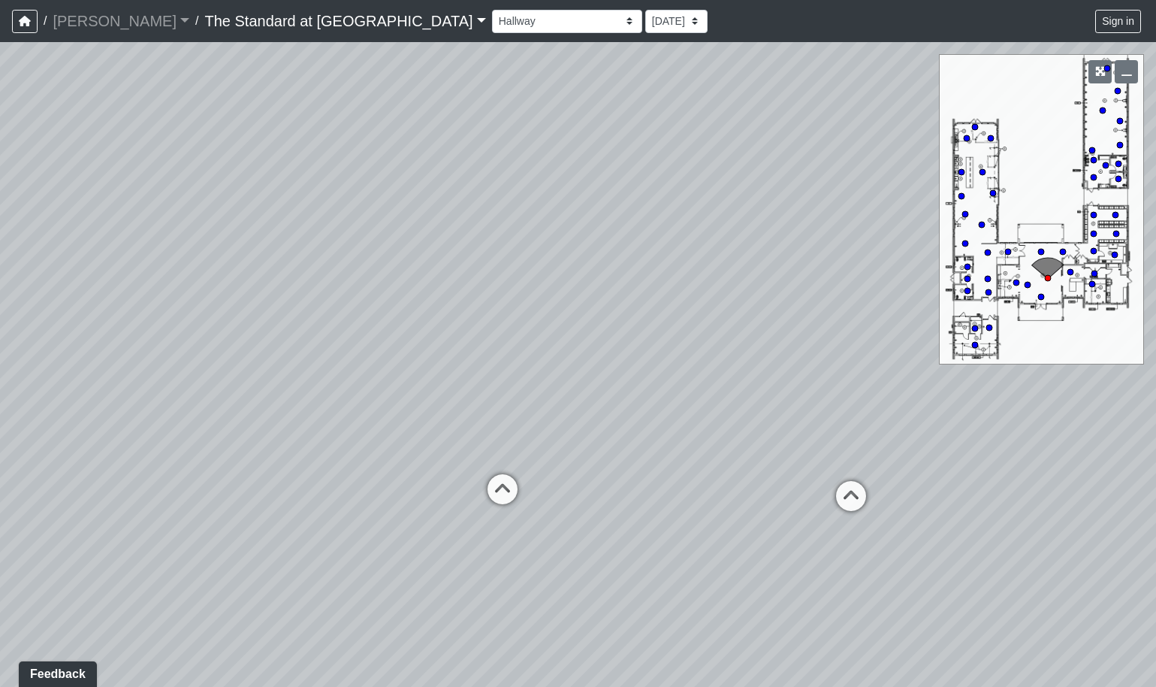
click at [1037, 301] on div "Loading... Fireplace Loading... Pool Table Loading... Pool Courtyard - Clubroom…" at bounding box center [578, 364] width 1156 height 644
click at [1091, 248] on icon at bounding box center [1094, 251] width 8 height 8
drag, startPoint x: 741, startPoint y: 481, endPoint x: 934, endPoint y: 316, distance: 253.1
click at [948, 313] on div "Loading... Fireplace Loading... Pool Table Loading... Pool Courtyard - Clubroom…" at bounding box center [578, 364] width 1156 height 644
click at [925, 395] on div "Loading... Fireplace Loading... Pool Table Loading... Pool Courtyard - Clubroom…" at bounding box center [578, 364] width 1156 height 644
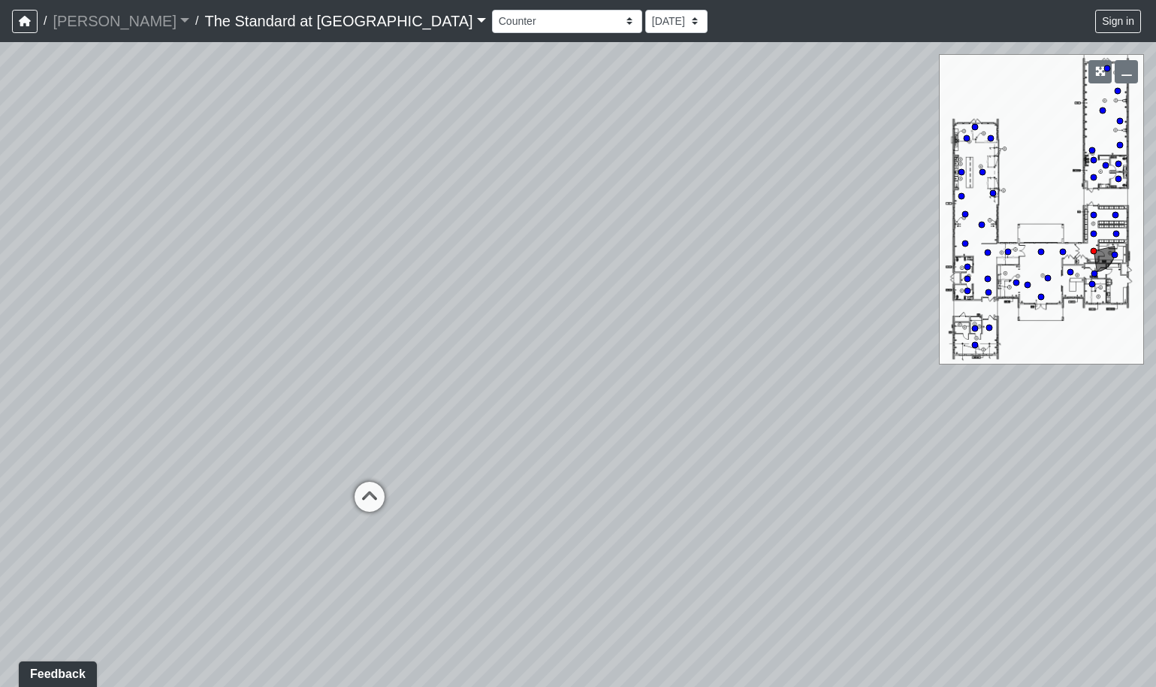
click at [889, 421] on div "Loading... Fireplace Loading... Pool Table Loading... Pool Courtyard - Clubroom…" at bounding box center [578, 364] width 1156 height 644
click at [688, 434] on div "Loading... Fireplace Loading... Pool Table Loading... Pool Courtyard - Clubroom…" at bounding box center [578, 364] width 1156 height 644
click at [733, 476] on div "Loading... Fireplace Loading... Pool Table Loading... Pool Courtyard - Clubroom…" at bounding box center [578, 364] width 1156 height 644
click at [606, 465] on div "Loading... Fireplace Loading... Pool Table Loading... Pool Courtyard - Clubroom…" at bounding box center [578, 364] width 1156 height 644
click at [1112, 249] on div "Loading... Fireplace Loading... Pool Table Loading... Pool Courtyard - Clubroom…" at bounding box center [578, 364] width 1156 height 644
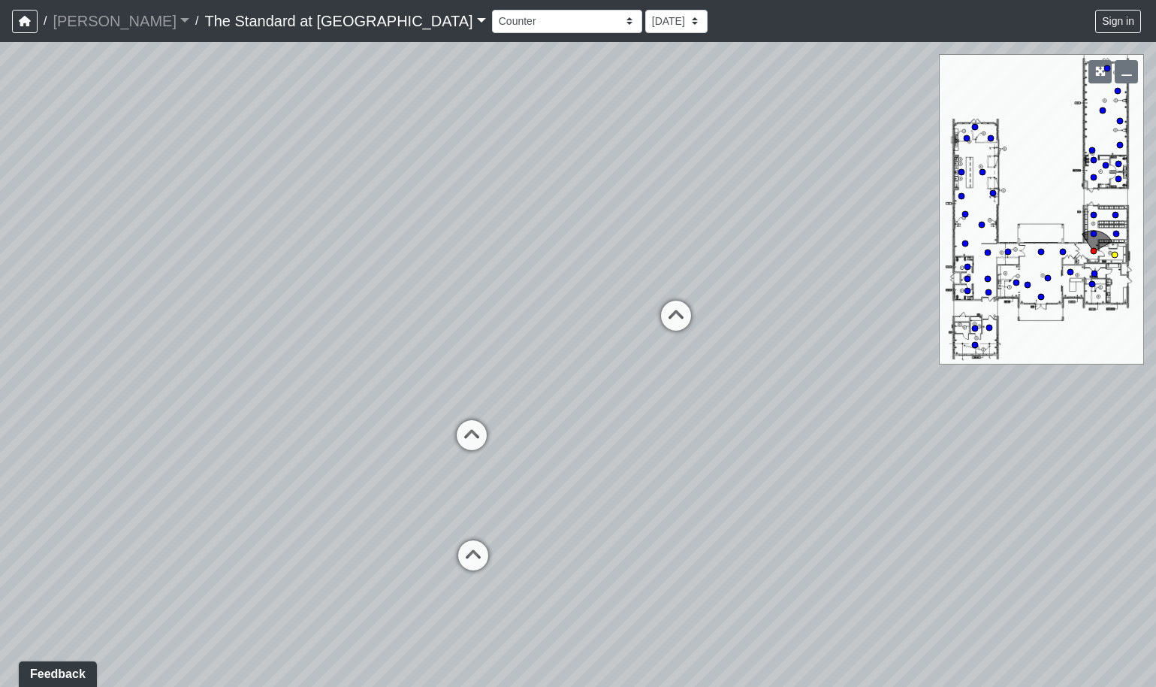
click at [1114, 252] on circle at bounding box center [1115, 255] width 6 height 6
click at [1115, 231] on circle at bounding box center [1116, 234] width 6 height 6
click at [1115, 212] on circle at bounding box center [1115, 215] width 6 height 6
click at [1090, 214] on icon at bounding box center [1094, 215] width 8 height 8
click at [1091, 174] on icon at bounding box center [1094, 178] width 8 height 8
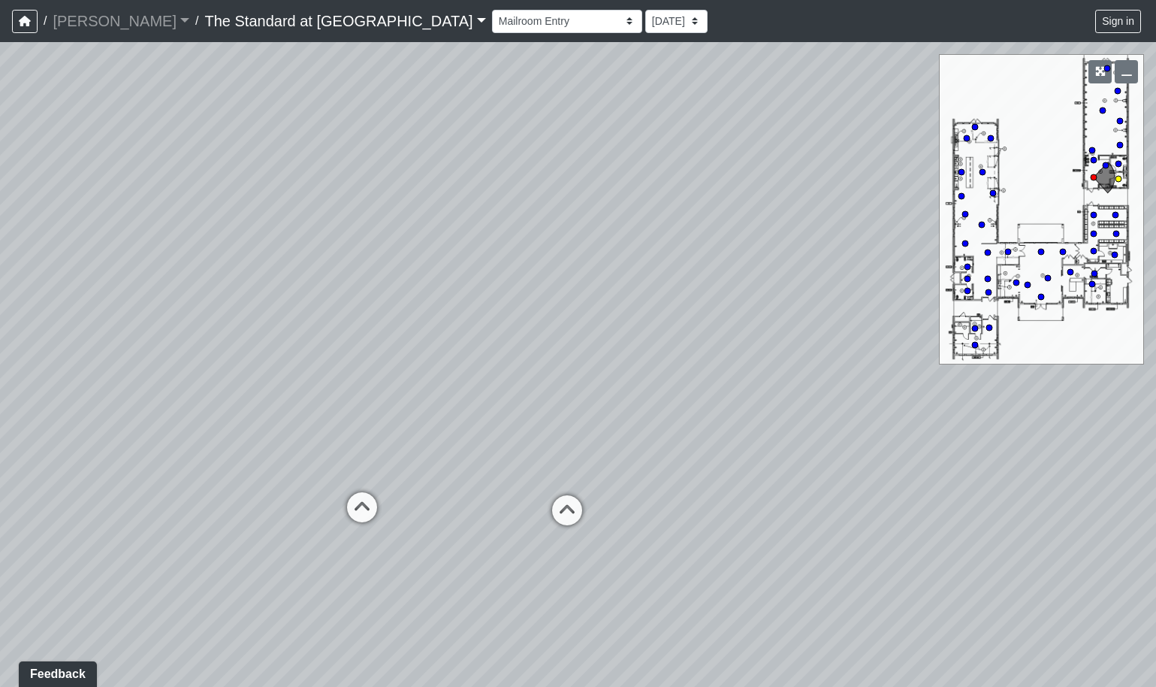
click at [1118, 177] on circle at bounding box center [1118, 179] width 6 height 6
click at [1115, 161] on icon at bounding box center [1119, 164] width 8 height 8
click at [1089, 149] on circle at bounding box center [1092, 150] width 6 height 6
click at [1117, 145] on circle at bounding box center [1120, 145] width 6 height 6
click at [1118, 121] on circle at bounding box center [1120, 121] width 6 height 6
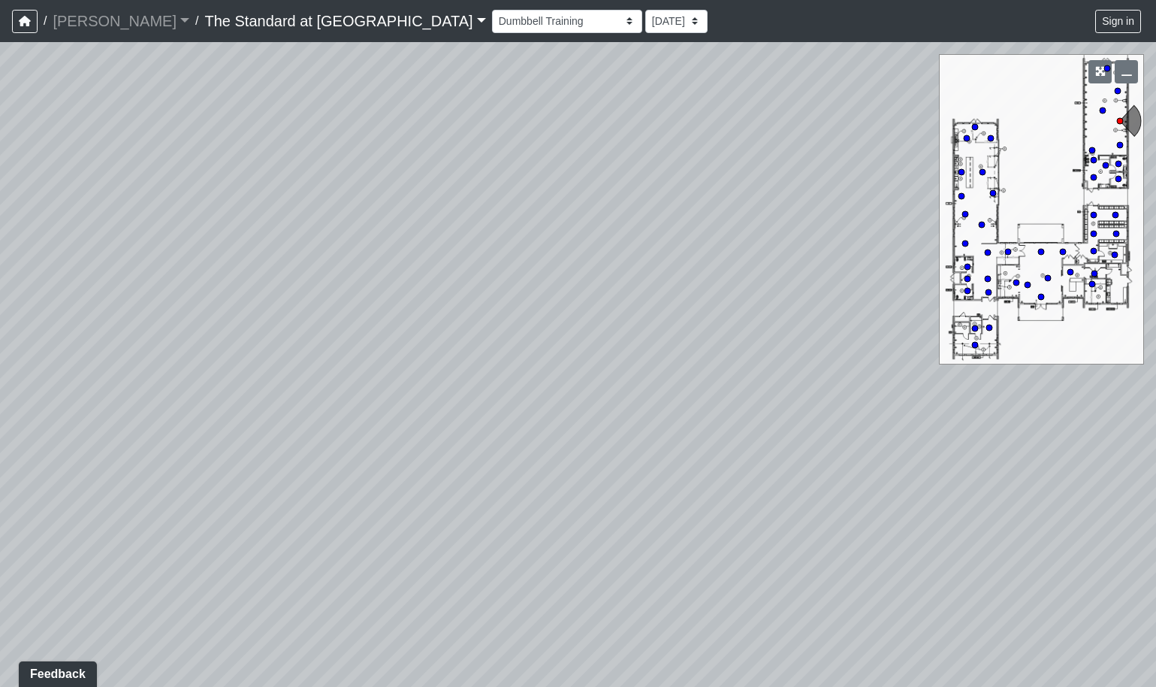
click at [1097, 113] on div "Loading... Fireplace Loading... Pool Table Loading... Pool Courtyard - Clubroom…" at bounding box center [578, 364] width 1156 height 644
click at [1101, 108] on circle at bounding box center [1103, 110] width 6 height 6
click at [1117, 89] on circle at bounding box center [1118, 91] width 6 height 6
select select "14JcRFS7JnAyWCpbLrtm6r"
